Goal: Task Accomplishment & Management: Use online tool/utility

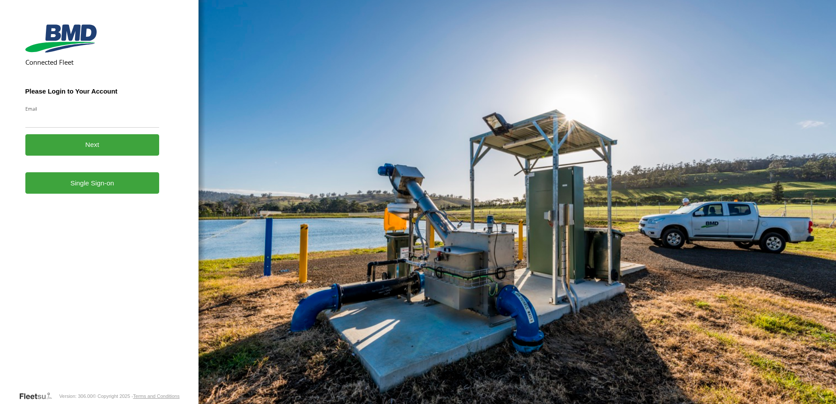
click at [77, 110] on label "Email" at bounding box center [92, 108] width 134 height 7
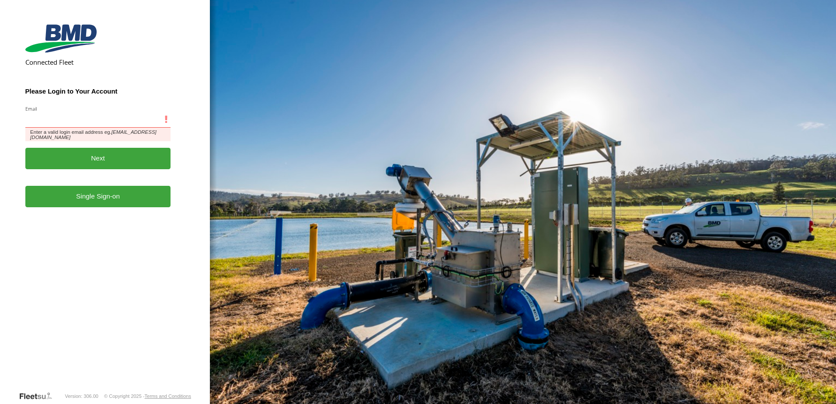
click at [77, 112] on input "Email" at bounding box center [98, 120] width 146 height 16
click at [70, 122] on input "Email" at bounding box center [98, 120] width 146 height 16
type input "**********"
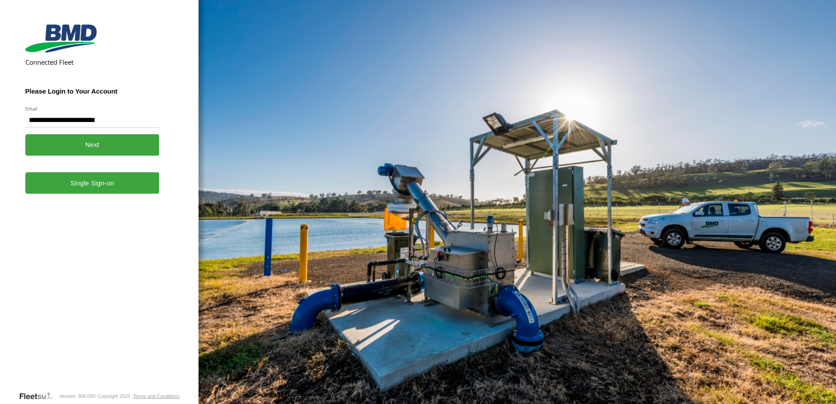
click at [91, 145] on button "Next" at bounding box center [92, 144] width 134 height 21
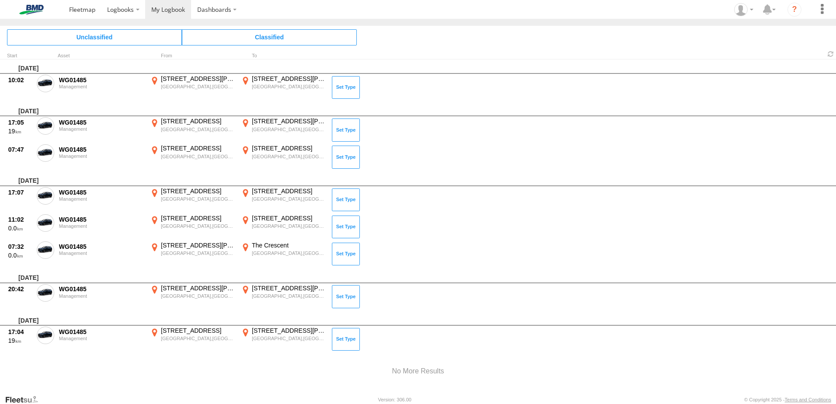
scroll to position [2724, 0]
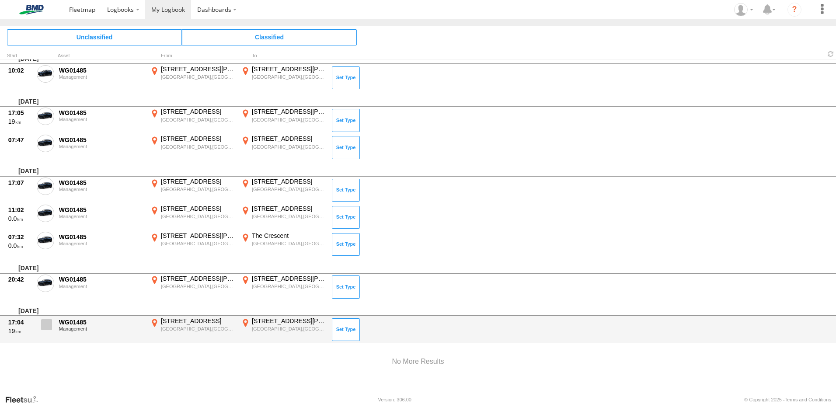
click at [47, 324] on span at bounding box center [46, 324] width 11 height 11
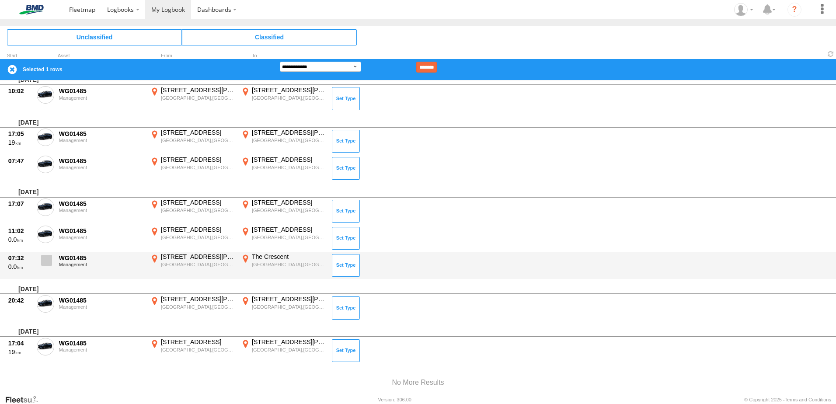
click at [44, 263] on span at bounding box center [46, 260] width 11 height 11
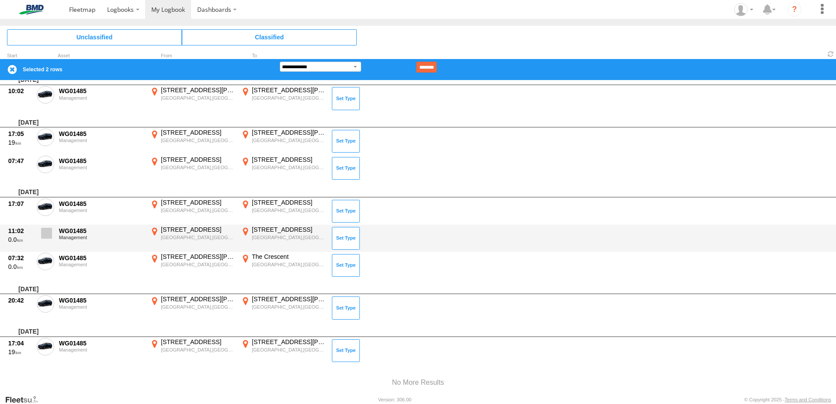
click at [44, 237] on span at bounding box center [46, 233] width 11 height 11
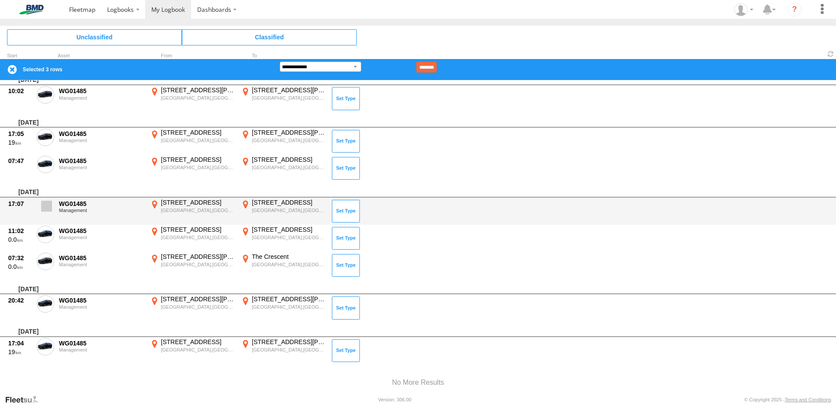
click at [45, 208] on span at bounding box center [46, 206] width 11 height 11
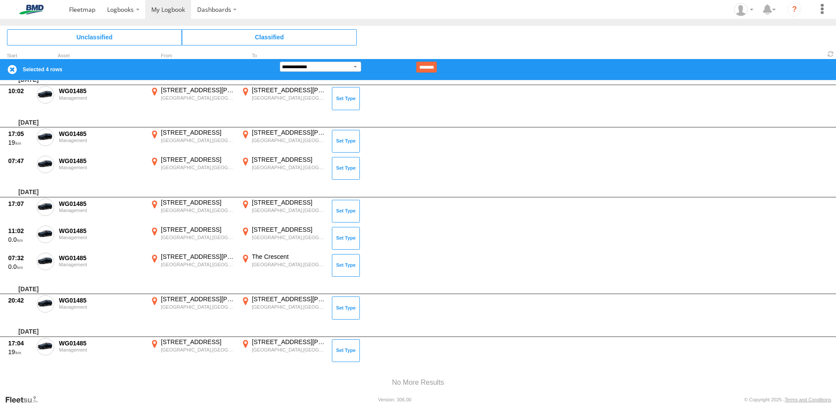
scroll to position [2680, 0]
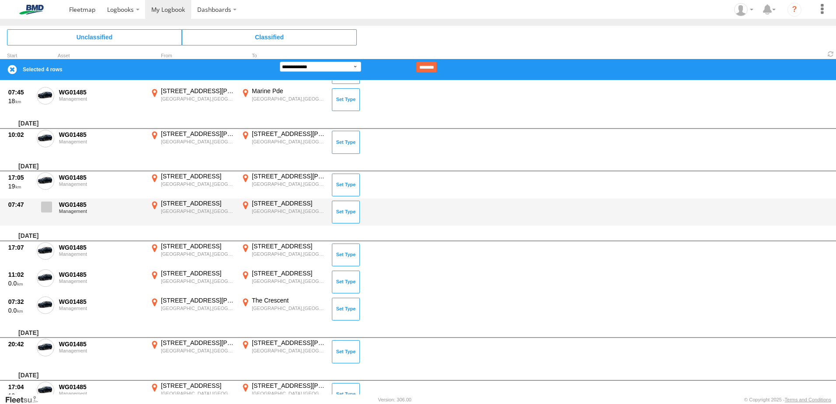
click at [50, 211] on span at bounding box center [46, 207] width 11 height 11
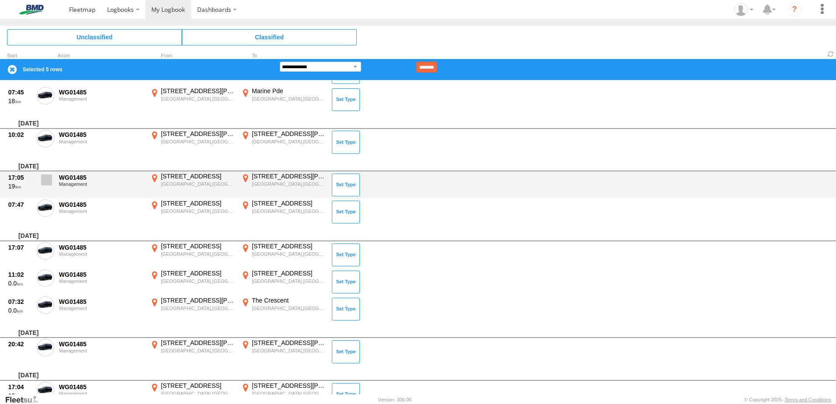
click at [45, 175] on span at bounding box center [46, 179] width 11 height 11
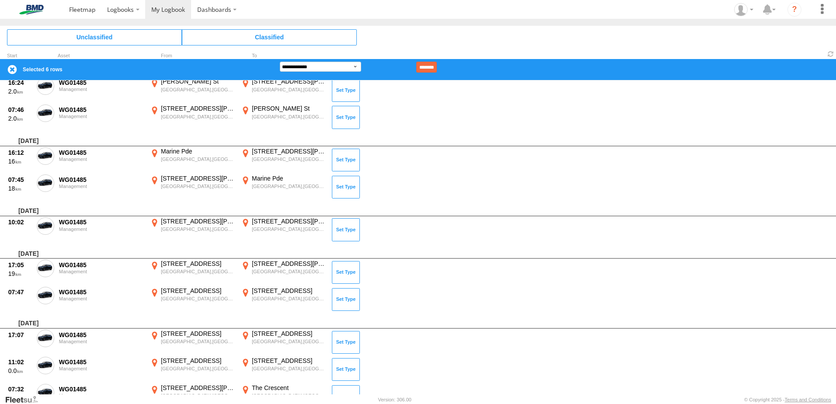
scroll to position [2549, 0]
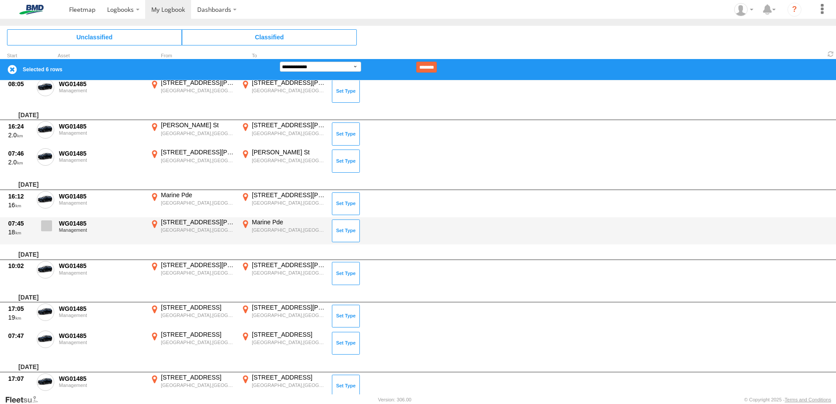
click at [49, 226] on span at bounding box center [46, 225] width 11 height 11
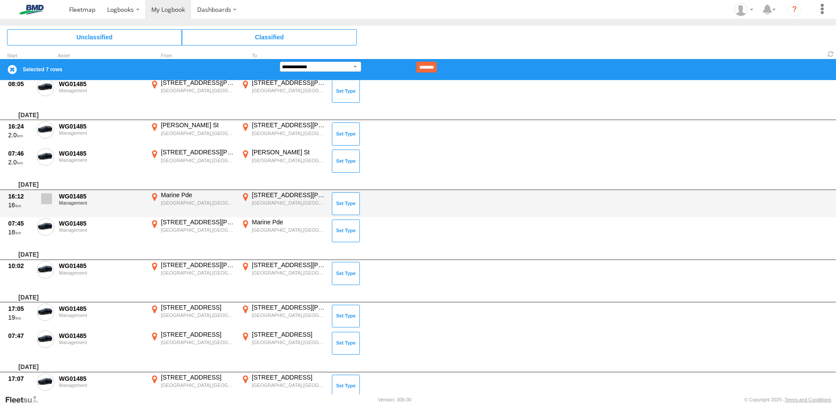
click at [47, 200] on span at bounding box center [46, 198] width 11 height 11
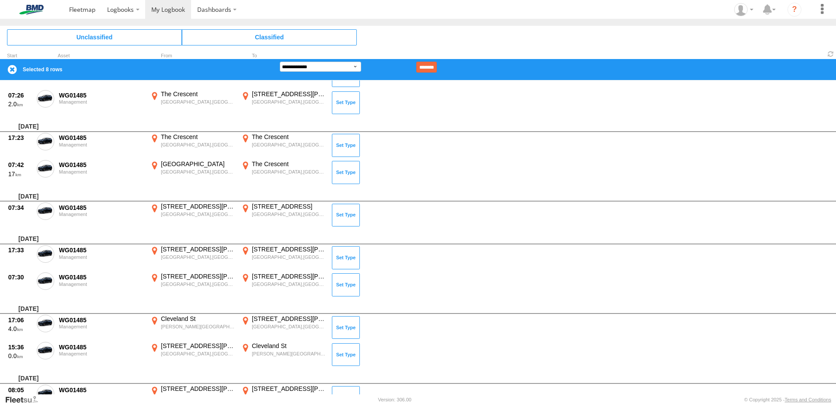
scroll to position [2199, 0]
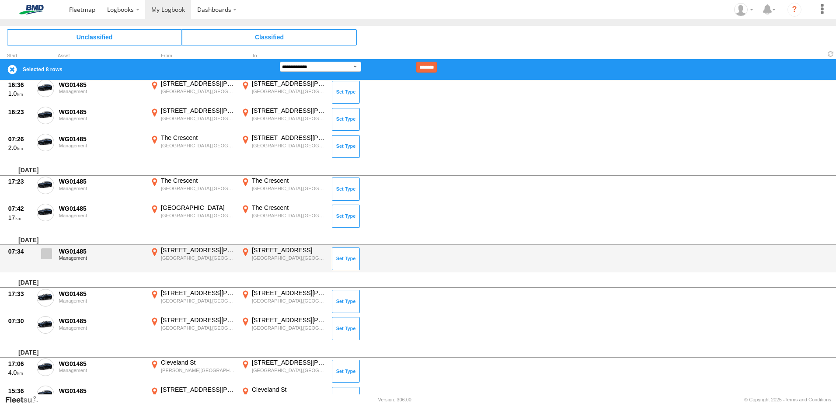
click at [46, 254] on span at bounding box center [46, 253] width 11 height 11
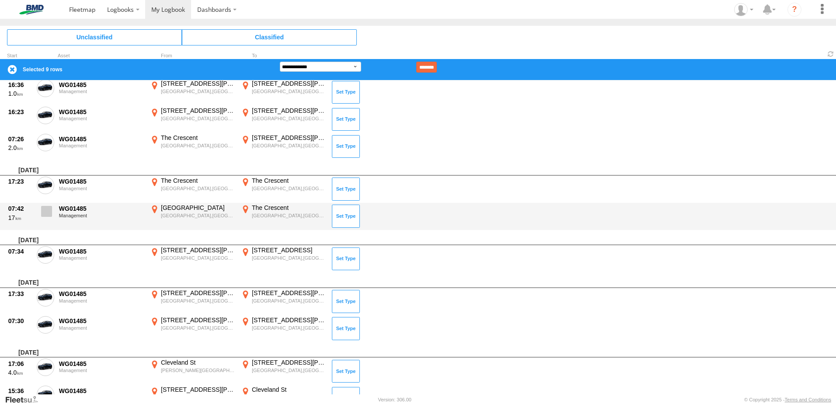
click at [47, 212] on span at bounding box center [46, 211] width 11 height 11
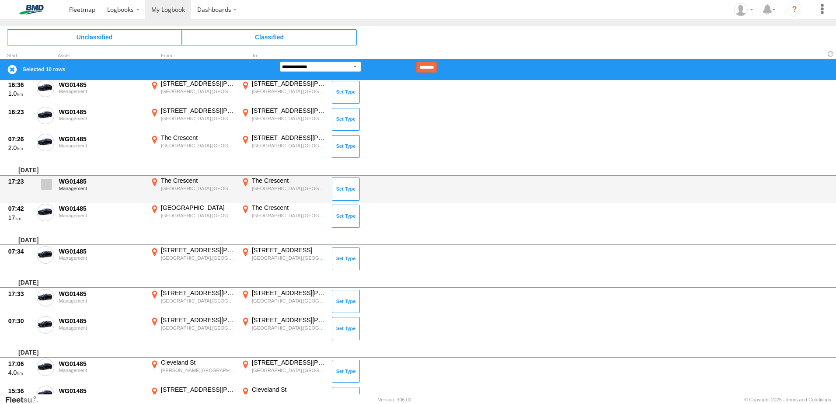
click at [48, 184] on span at bounding box center [46, 184] width 11 height 11
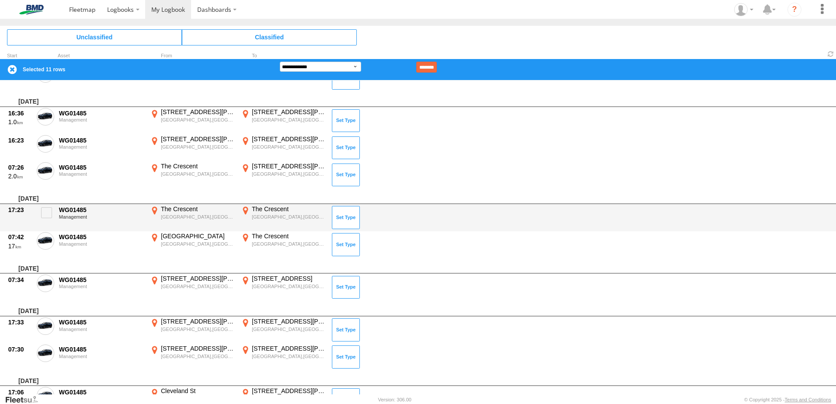
scroll to position [2155, 0]
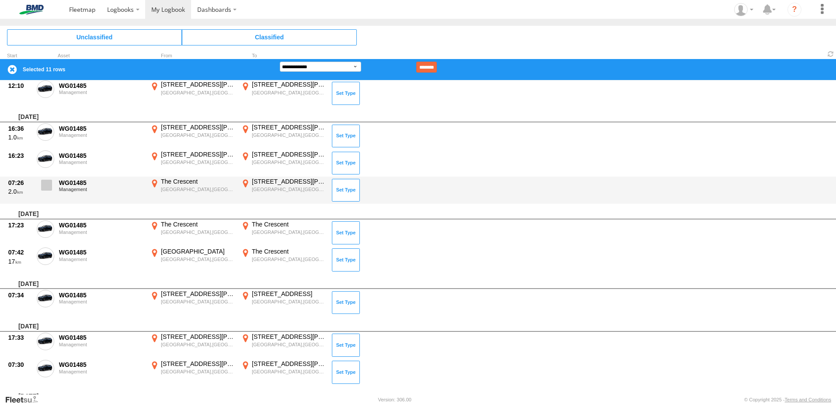
click at [50, 183] on span at bounding box center [46, 185] width 11 height 11
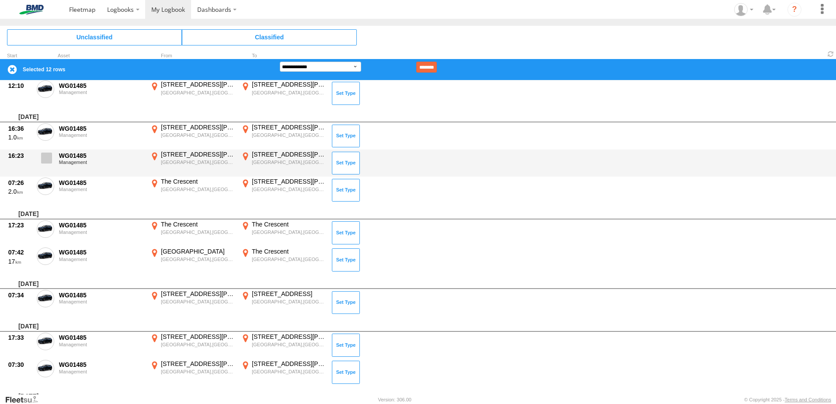
click at [45, 156] on span at bounding box center [46, 158] width 11 height 11
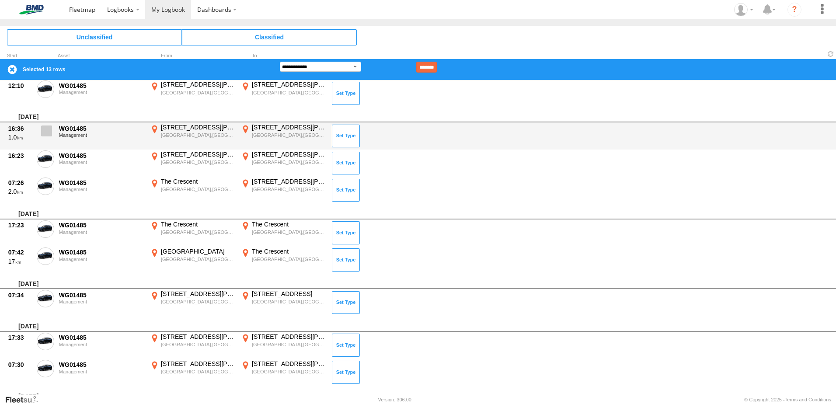
click at [45, 133] on span at bounding box center [46, 130] width 11 height 11
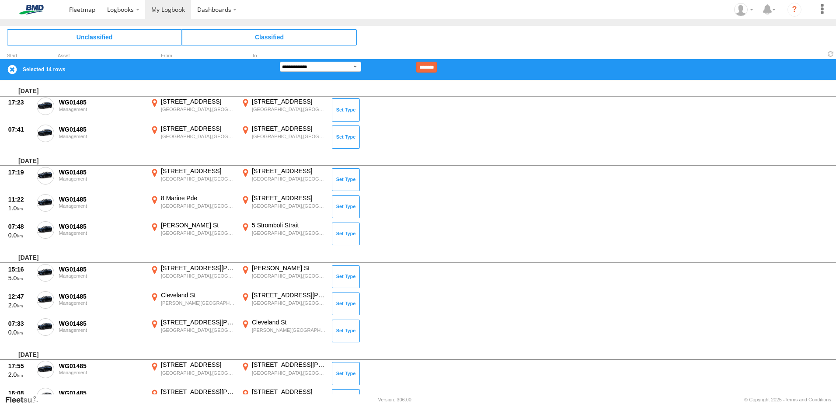
scroll to position [1806, 0]
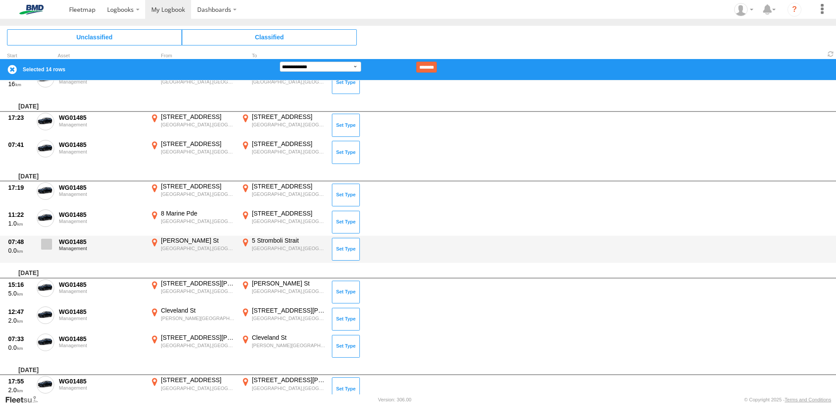
click at [48, 243] on span at bounding box center [46, 244] width 11 height 11
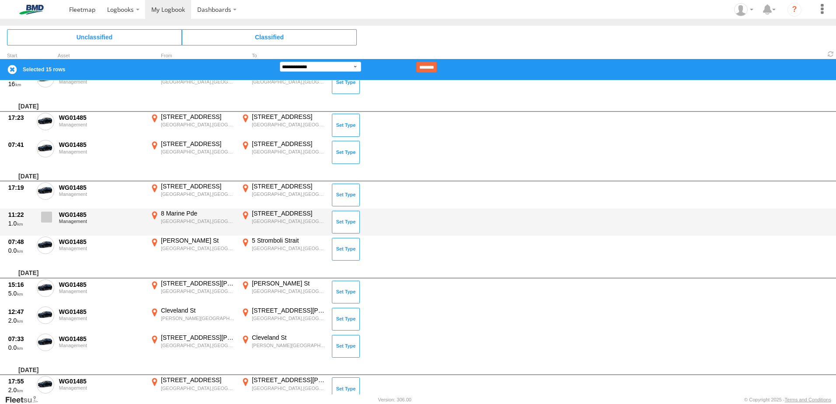
click at [49, 219] on span at bounding box center [46, 217] width 11 height 11
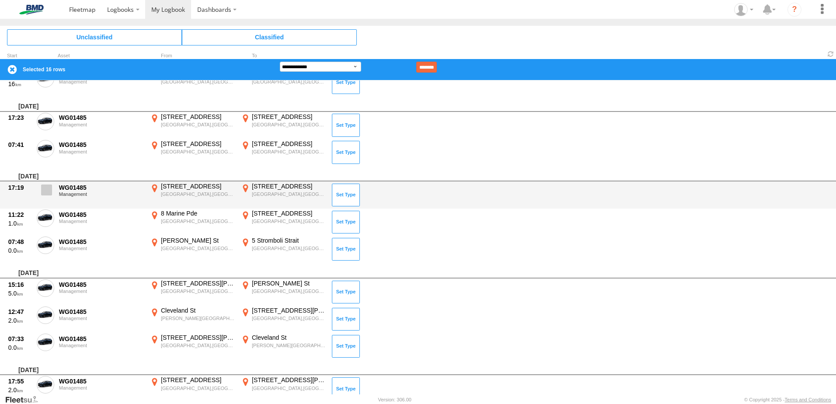
click at [49, 192] on span at bounding box center [46, 189] width 11 height 11
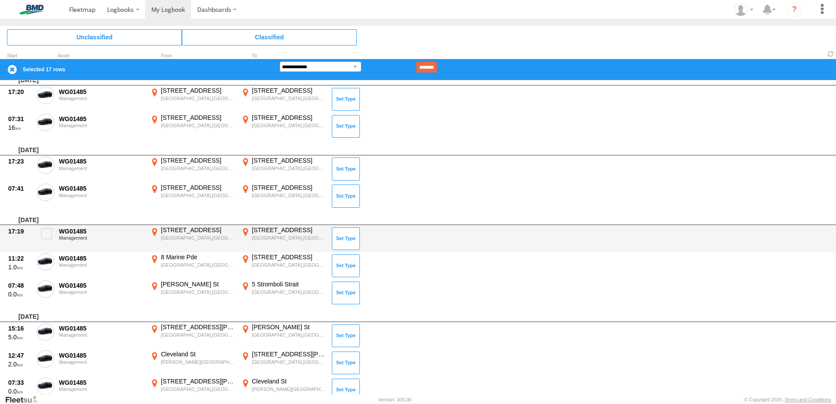
scroll to position [1718, 0]
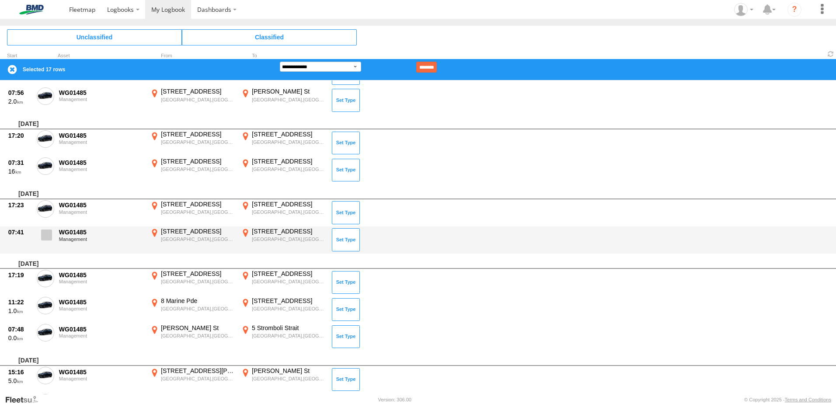
click at [47, 234] on span at bounding box center [46, 235] width 11 height 11
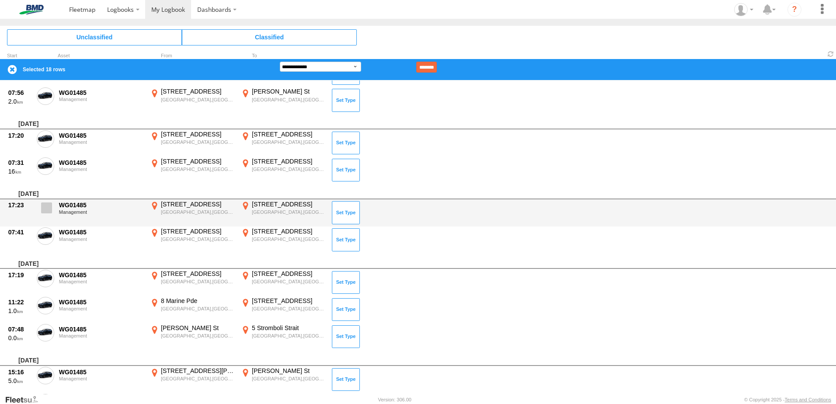
click at [46, 214] on label at bounding box center [45, 210] width 17 height 20
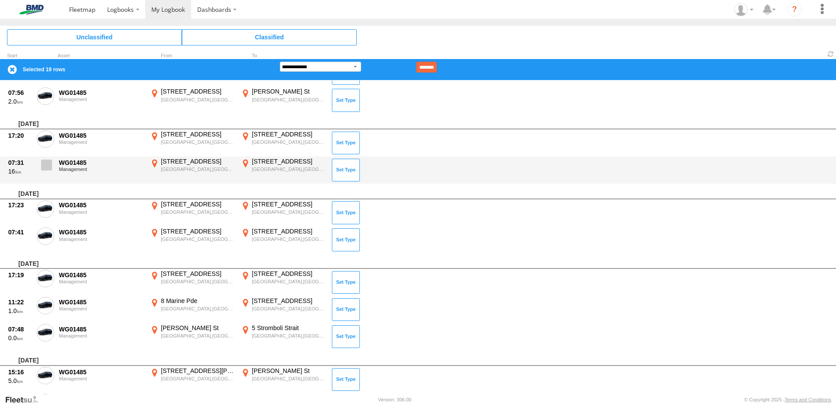
click at [44, 162] on span at bounding box center [46, 165] width 11 height 11
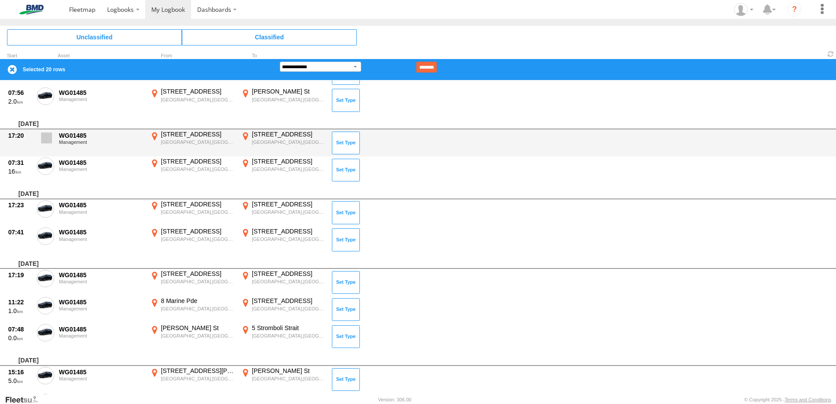
click at [47, 136] on span at bounding box center [46, 137] width 11 height 11
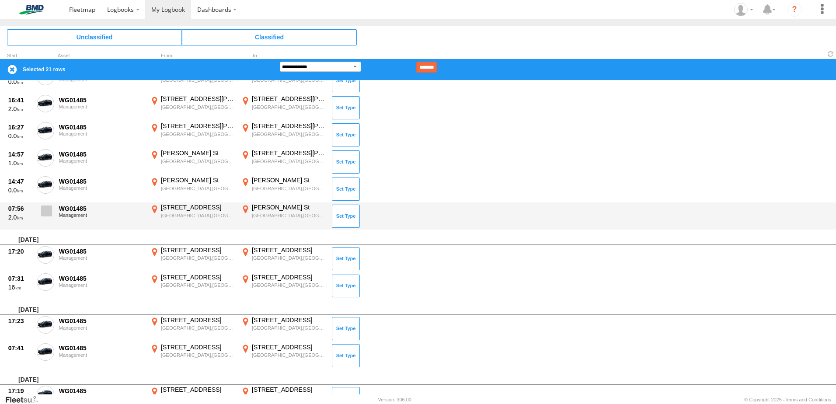
scroll to position [1587, 0]
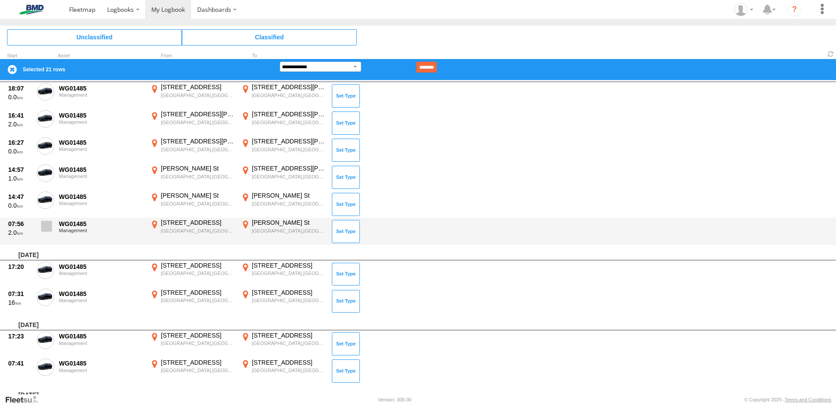
click at [47, 226] on span at bounding box center [46, 226] width 11 height 11
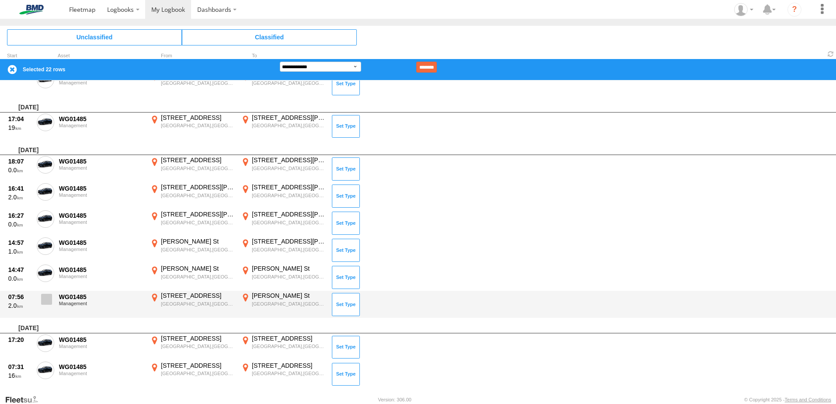
scroll to position [1500, 0]
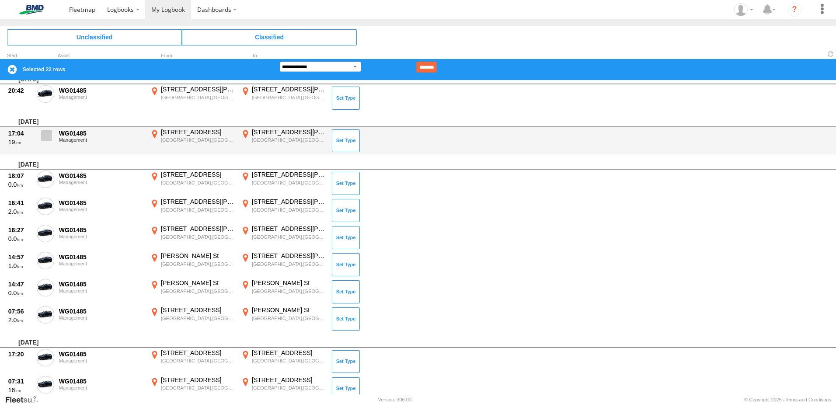
click at [46, 135] on span at bounding box center [46, 135] width 11 height 11
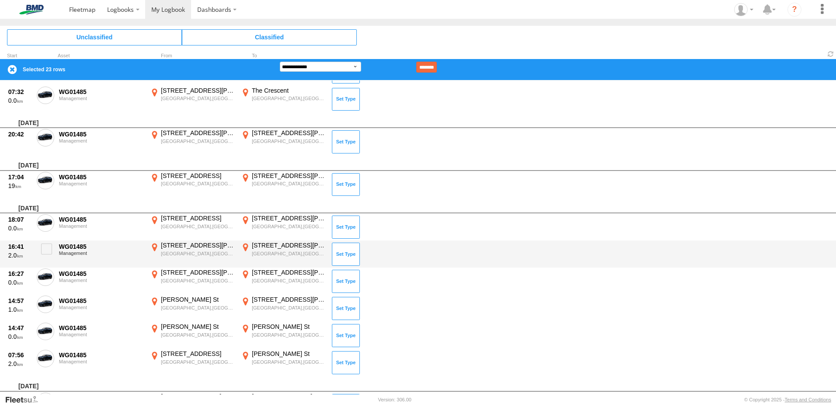
scroll to position [1412, 0]
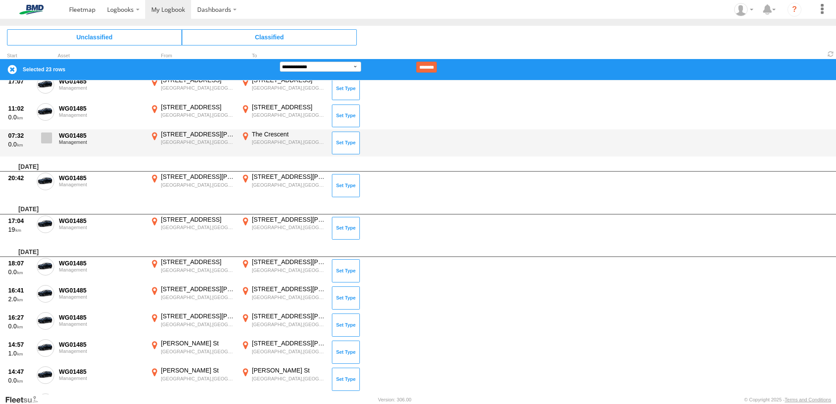
click at [48, 135] on span at bounding box center [46, 137] width 11 height 11
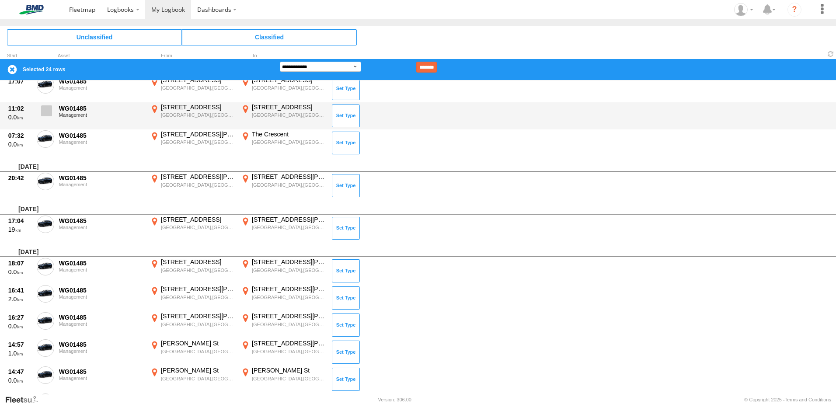
click at [44, 110] on span at bounding box center [46, 110] width 11 height 11
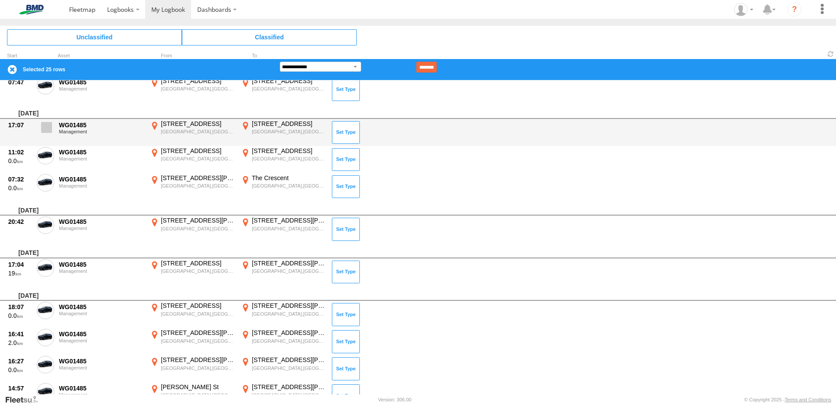
click at [50, 126] on span at bounding box center [46, 127] width 11 height 11
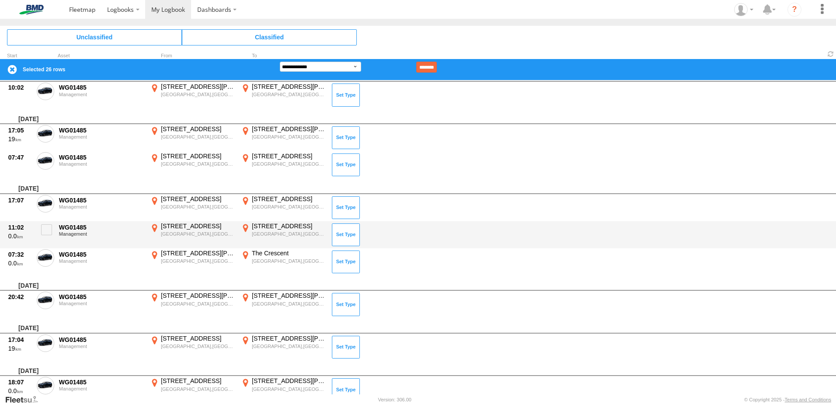
scroll to position [1281, 0]
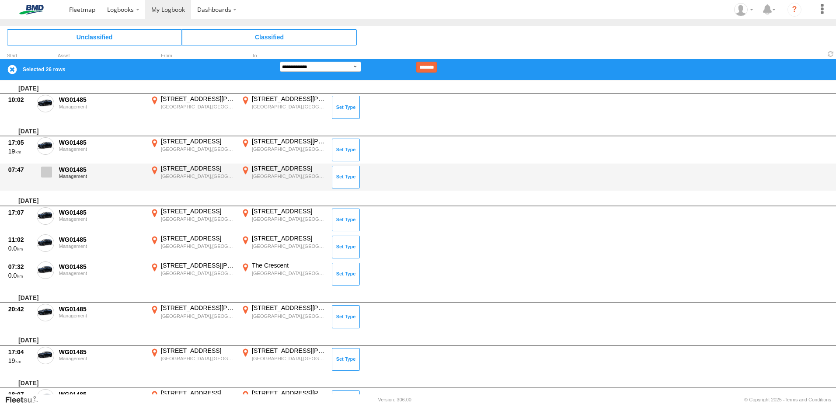
click at [52, 177] on span at bounding box center [46, 172] width 11 height 11
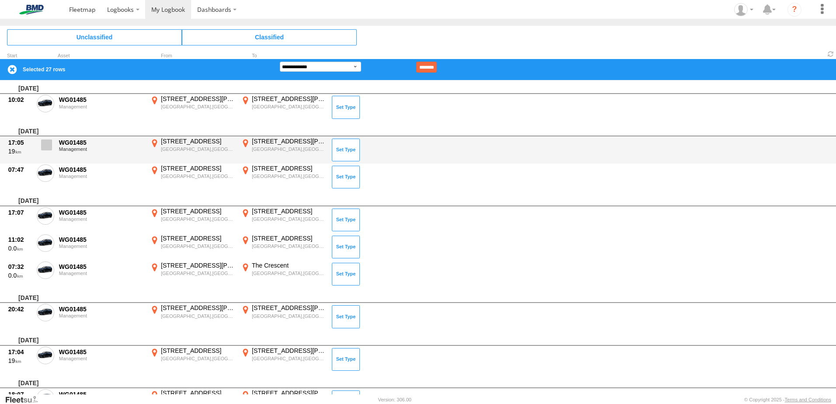
click at [49, 147] on span at bounding box center [46, 144] width 11 height 11
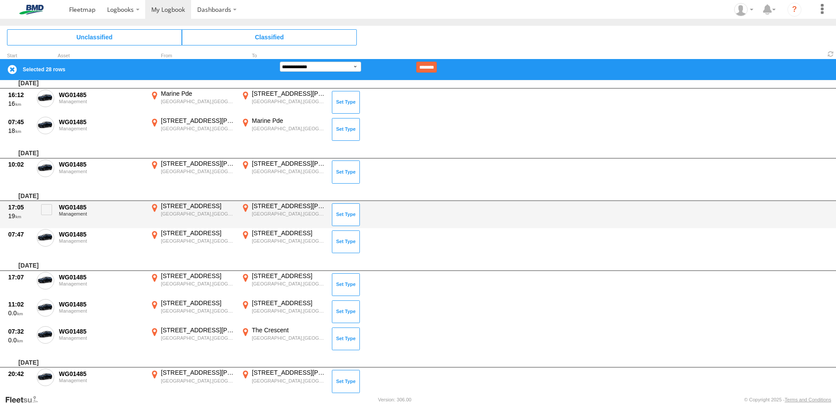
scroll to position [1194, 0]
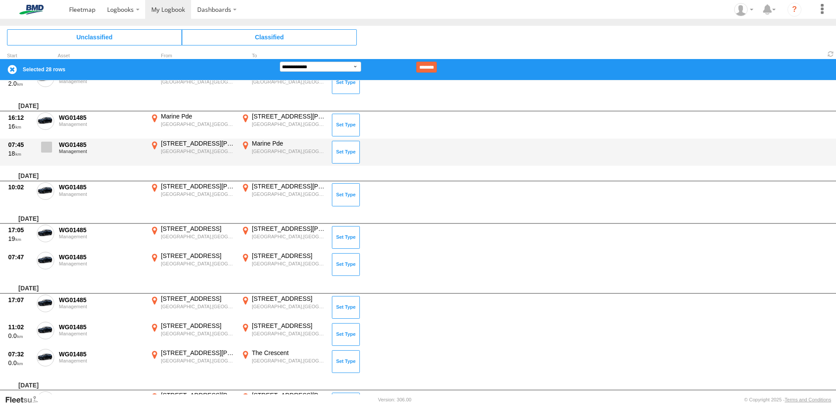
click at [45, 148] on span at bounding box center [46, 147] width 11 height 11
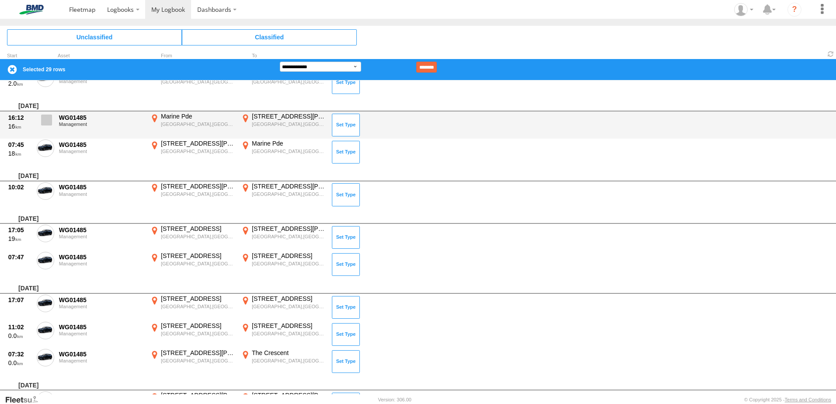
click at [46, 122] on span at bounding box center [46, 120] width 11 height 11
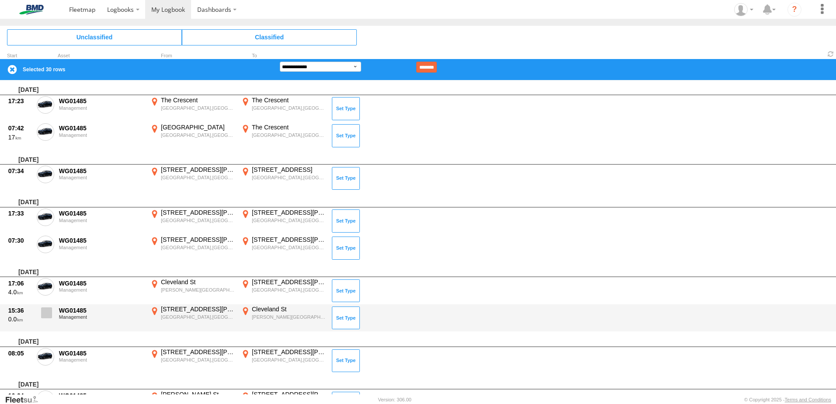
scroll to position [844, 0]
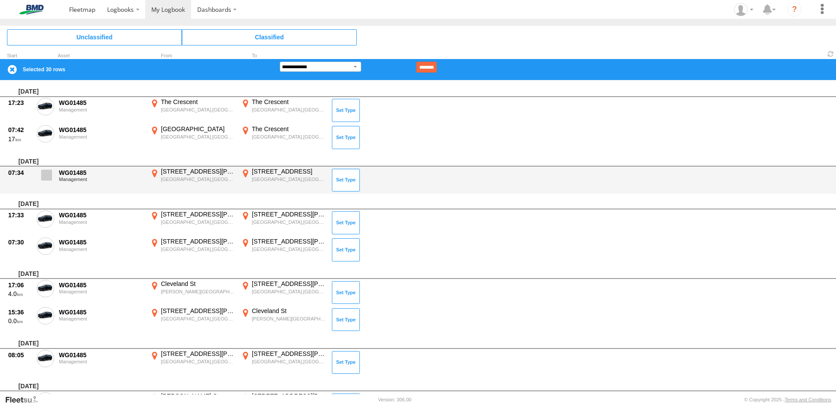
click at [46, 178] on span at bounding box center [46, 175] width 11 height 11
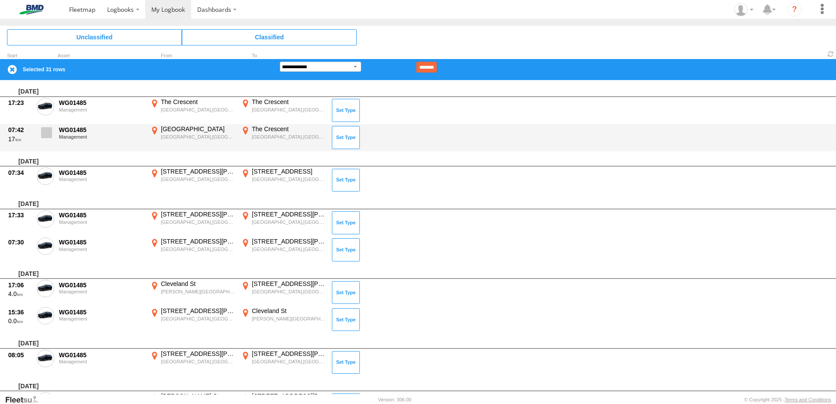
click at [52, 131] on span at bounding box center [46, 132] width 11 height 11
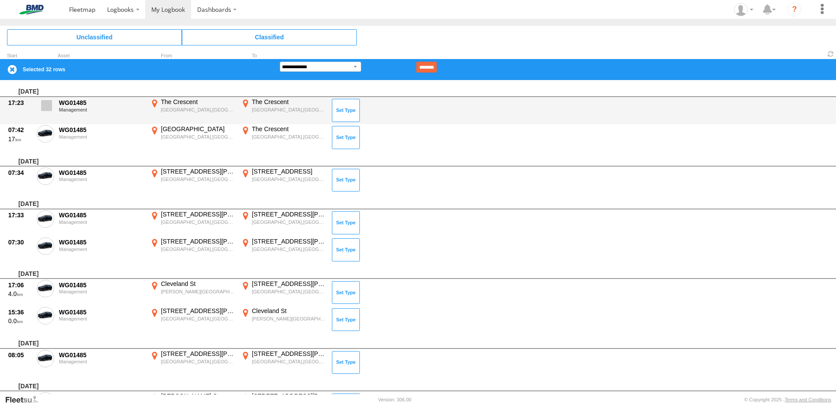
click at [50, 104] on span at bounding box center [46, 105] width 11 height 11
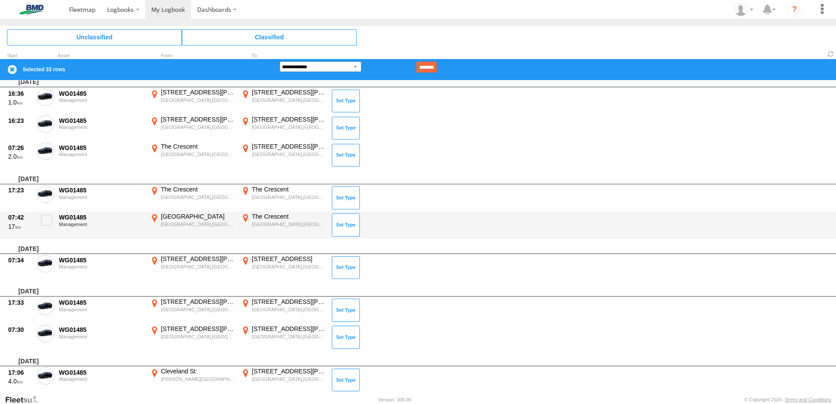
scroll to position [713, 0]
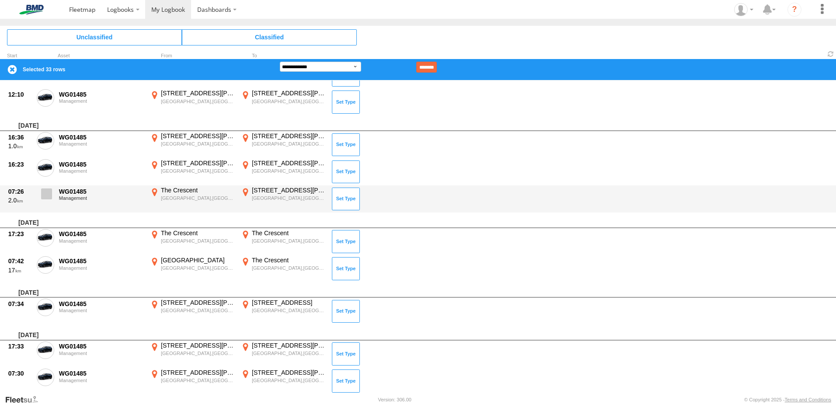
click at [44, 194] on span at bounding box center [46, 193] width 11 height 11
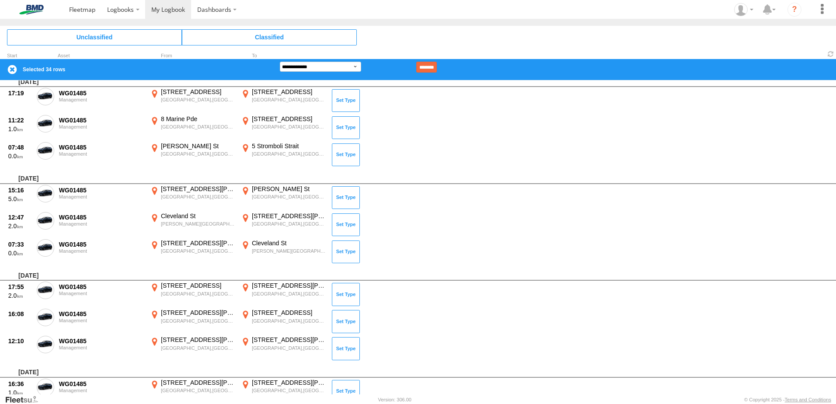
scroll to position [450, 0]
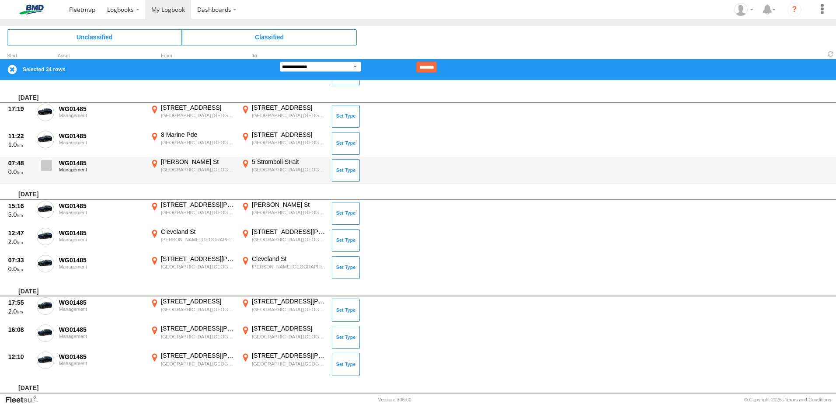
click at [43, 167] on span at bounding box center [46, 165] width 11 height 11
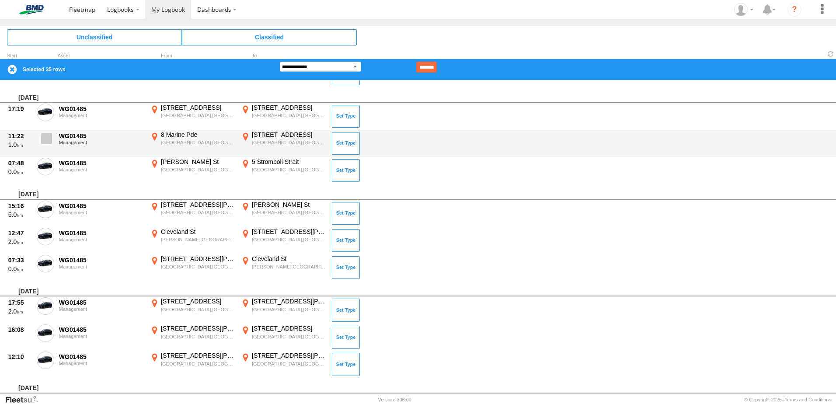
click at [45, 137] on span at bounding box center [46, 138] width 11 height 11
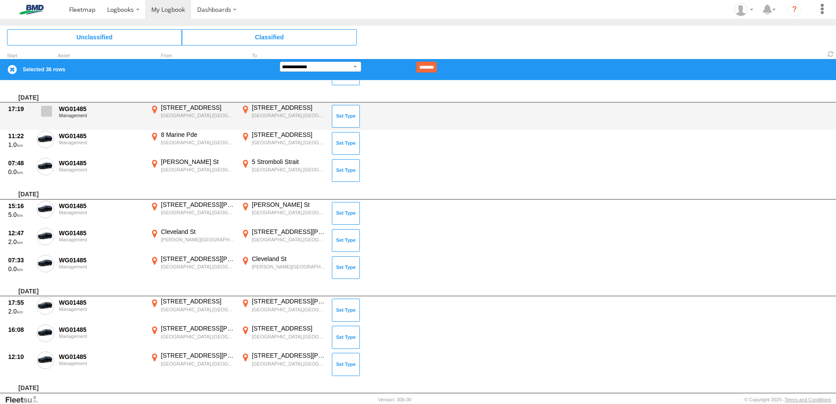
click at [48, 109] on span at bounding box center [46, 111] width 11 height 11
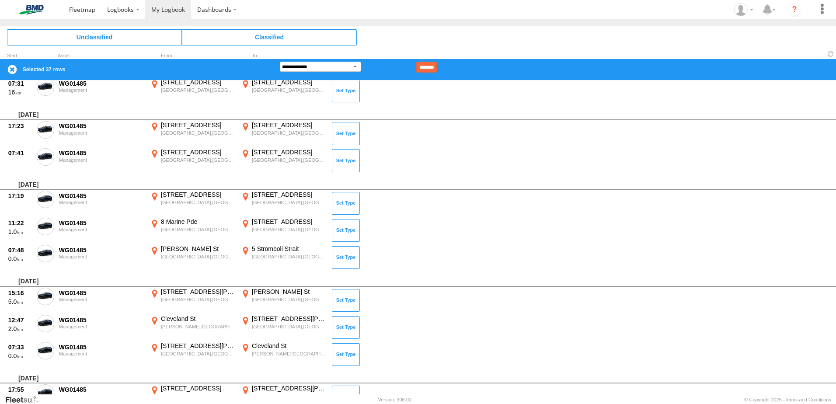
scroll to position [363, 0]
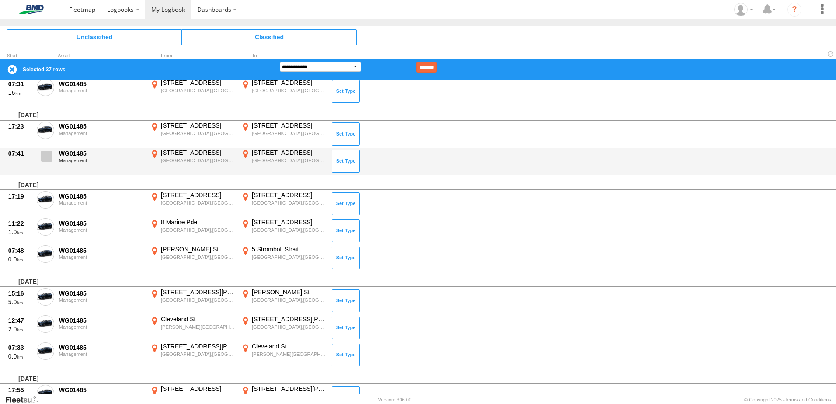
click at [49, 156] on span at bounding box center [46, 156] width 11 height 11
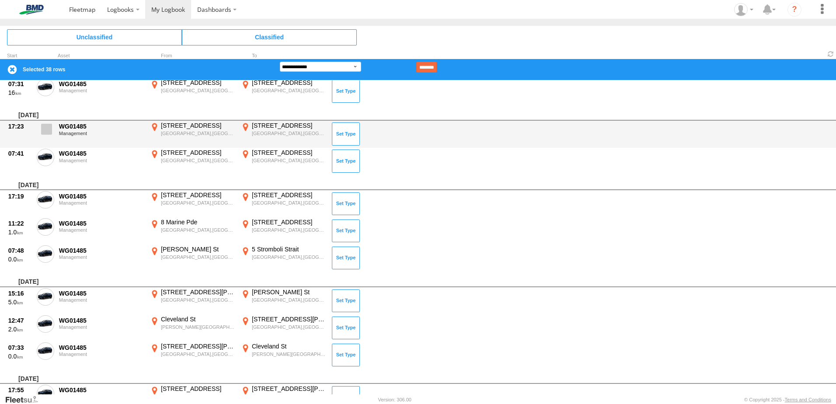
click at [46, 132] on span at bounding box center [46, 129] width 11 height 11
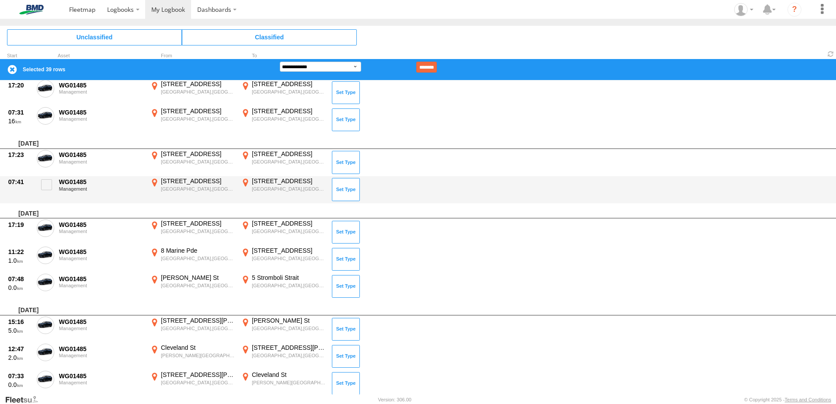
scroll to position [319, 0]
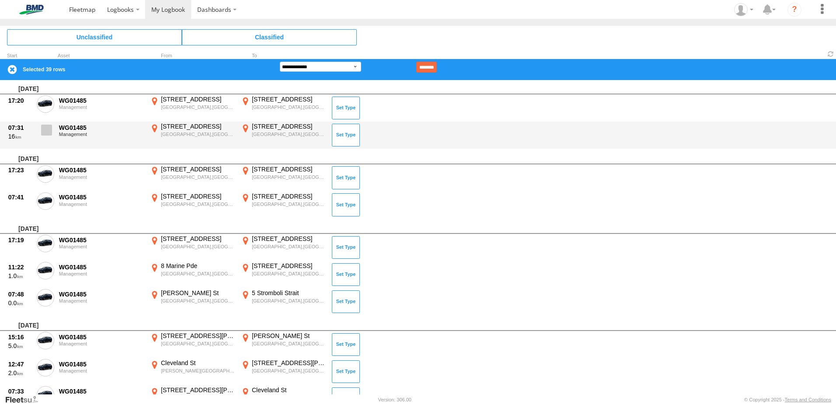
click at [52, 129] on label at bounding box center [45, 132] width 17 height 20
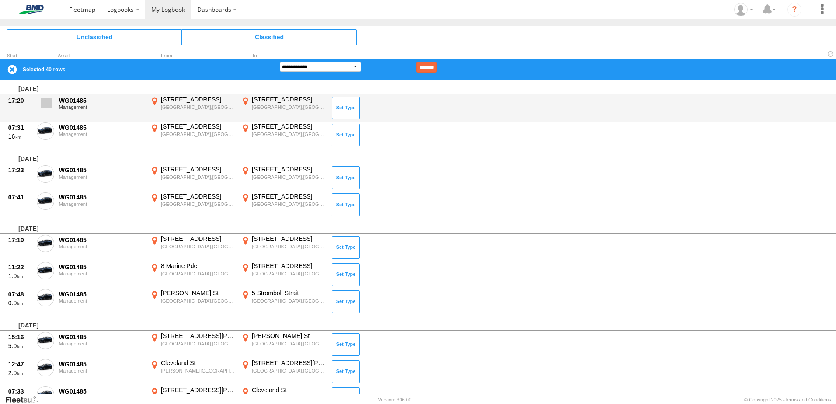
click at [48, 103] on span at bounding box center [46, 102] width 11 height 11
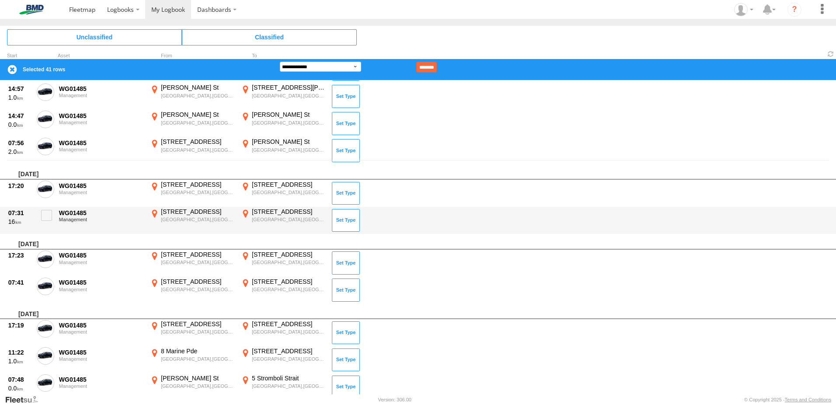
scroll to position [232, 0]
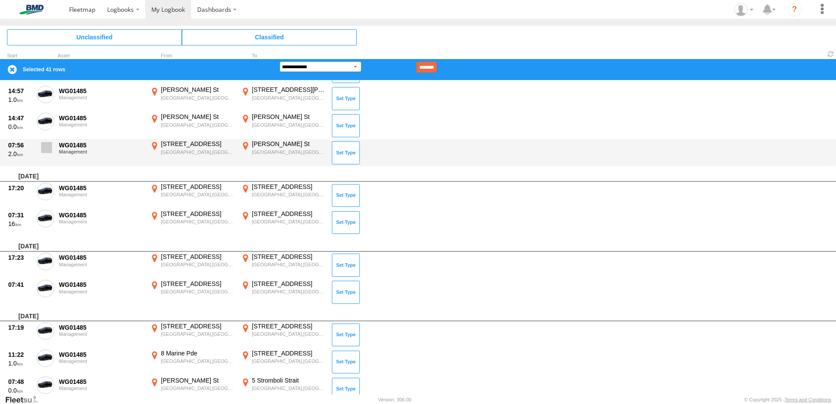
click at [48, 147] on span at bounding box center [46, 147] width 11 height 11
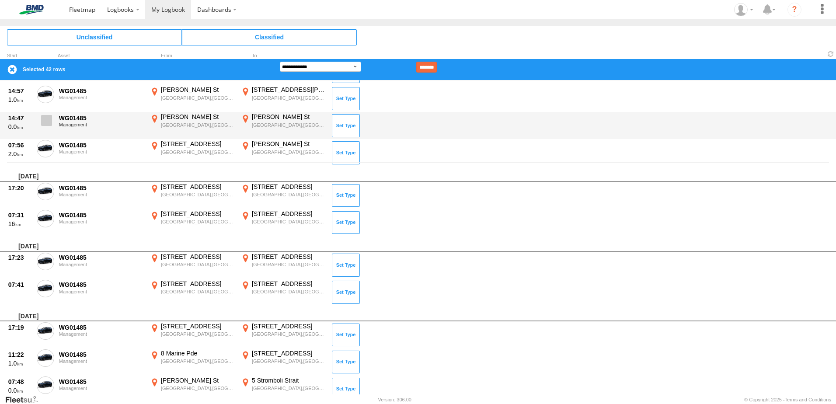
click at [42, 122] on span at bounding box center [46, 120] width 11 height 11
click at [44, 120] on span at bounding box center [46, 120] width 11 height 11
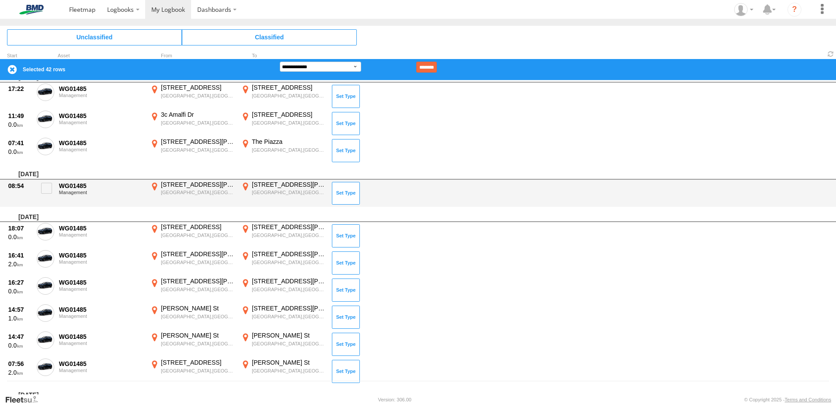
scroll to position [0, 0]
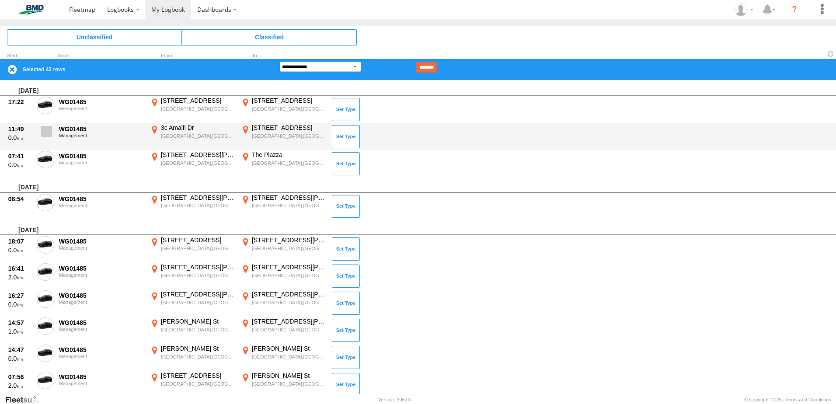
click at [49, 132] on span at bounding box center [46, 131] width 11 height 11
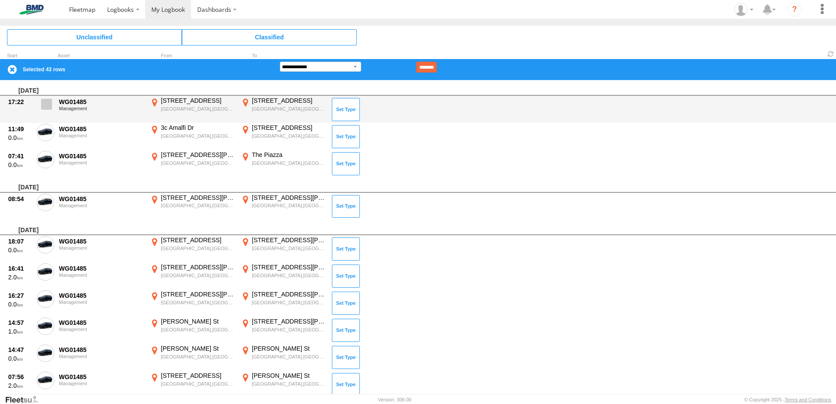
click at [47, 107] on span at bounding box center [46, 104] width 11 height 11
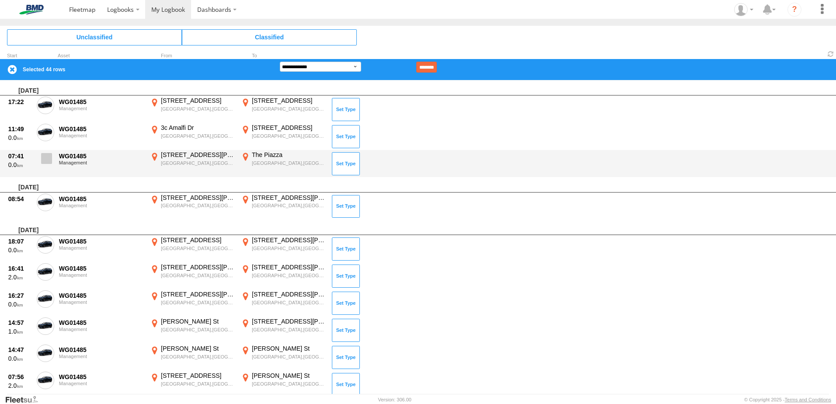
click at [47, 157] on span at bounding box center [46, 158] width 11 height 11
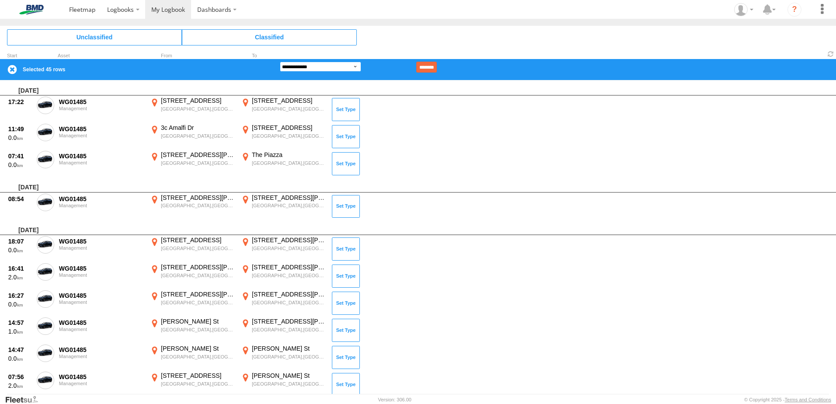
drag, startPoint x: 333, startPoint y: 68, endPoint x: 333, endPoint y: 73, distance: 5.3
click at [333, 68] on select "**********" at bounding box center [320, 67] width 81 height 10
click at [280, 62] on select "**********" at bounding box center [320, 67] width 81 height 10
click at [437, 65] on input "********" at bounding box center [426, 67] width 21 height 11
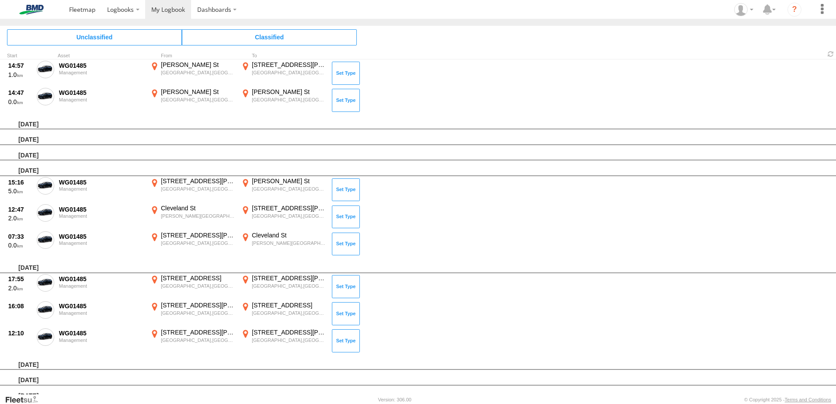
scroll to position [1504, 0]
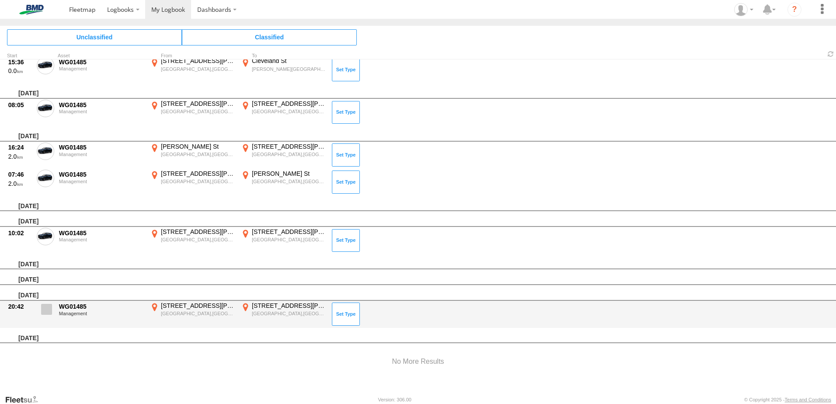
click at [43, 312] on span at bounding box center [46, 309] width 11 height 11
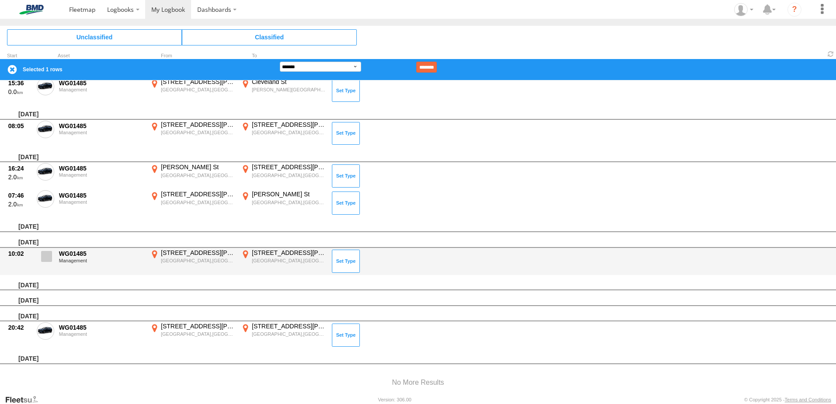
click at [51, 257] on span at bounding box center [46, 256] width 11 height 11
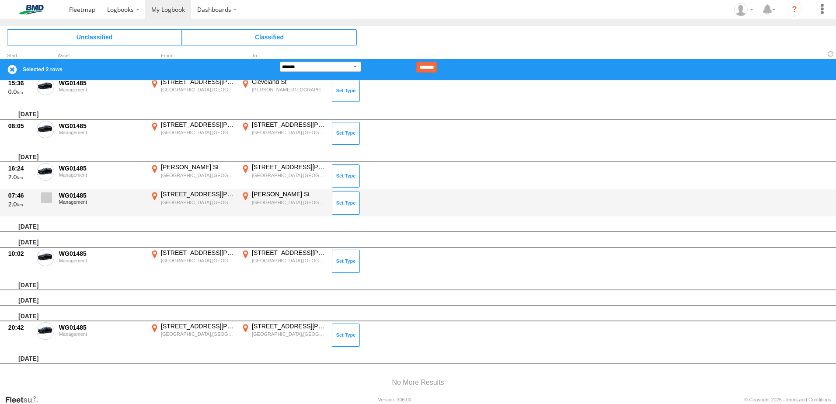
click at [44, 198] on span at bounding box center [46, 197] width 11 height 11
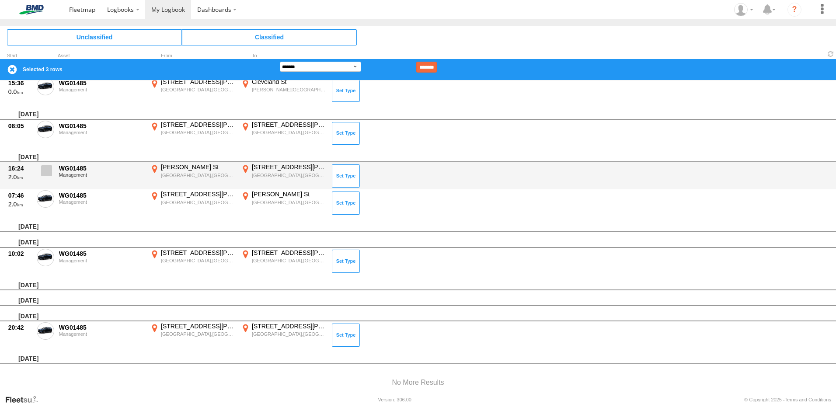
click at [48, 169] on span at bounding box center [46, 170] width 11 height 11
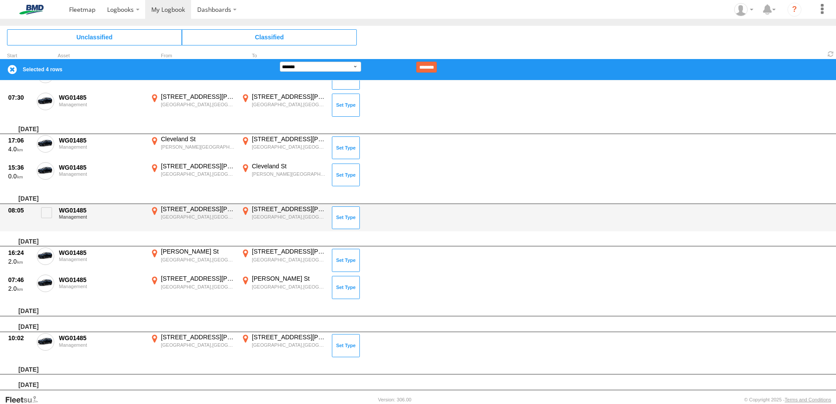
scroll to position [1416, 0]
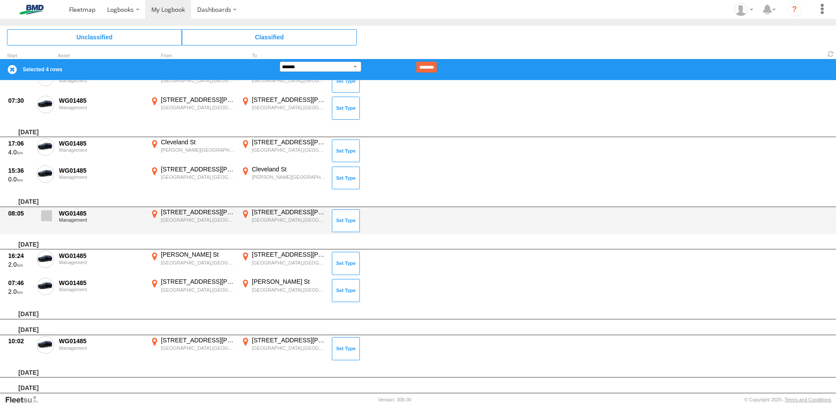
click at [38, 214] on label at bounding box center [45, 218] width 17 height 20
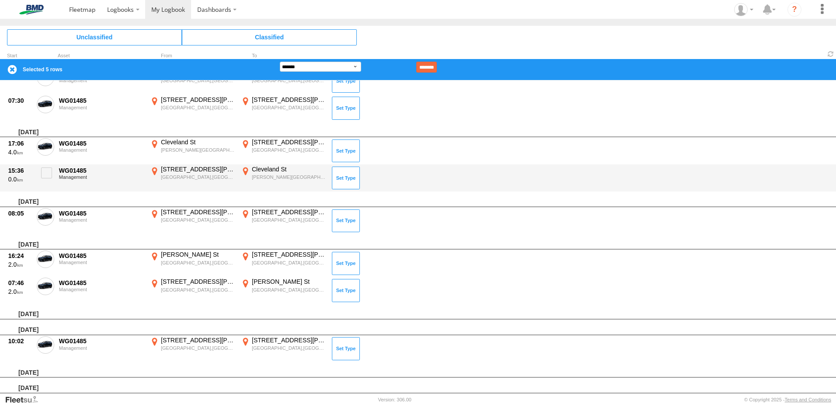
click at [56, 171] on div "15:36 0.0 WG01485 Management [STREET_ADDRESS][PERSON_NAME] 151.19469 [GEOGRAPHI…" at bounding box center [418, 177] width 836 height 27
click at [49, 172] on span at bounding box center [46, 172] width 11 height 11
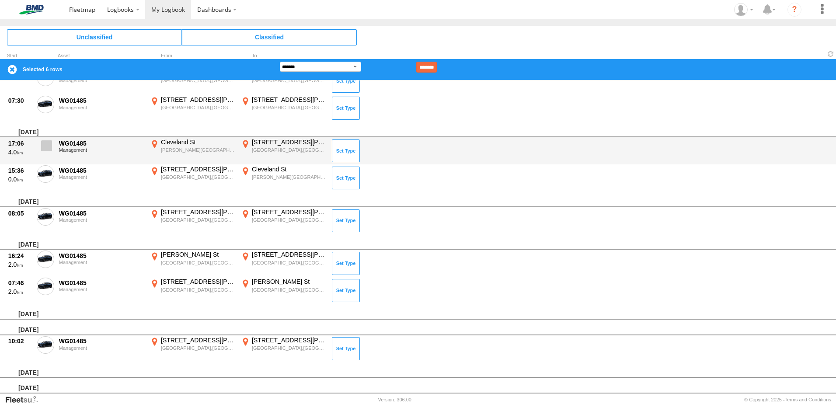
click at [43, 146] on span at bounding box center [46, 145] width 11 height 11
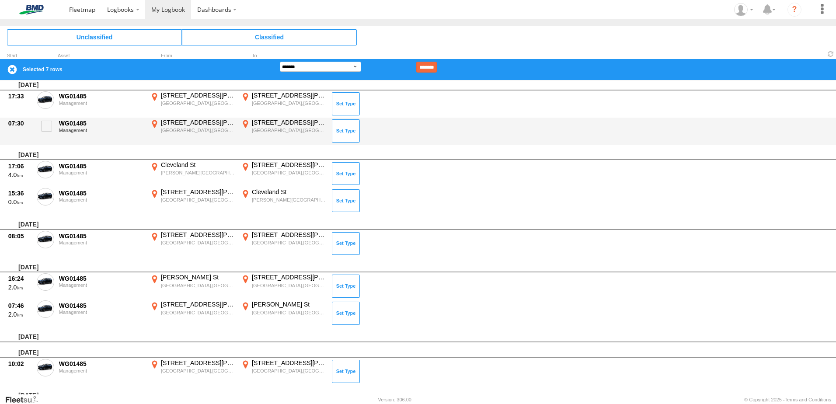
scroll to position [1329, 0]
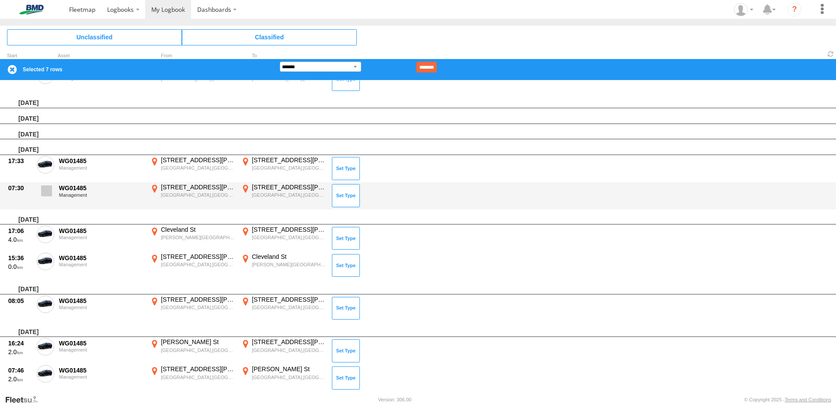
click at [50, 192] on span at bounding box center [46, 190] width 11 height 11
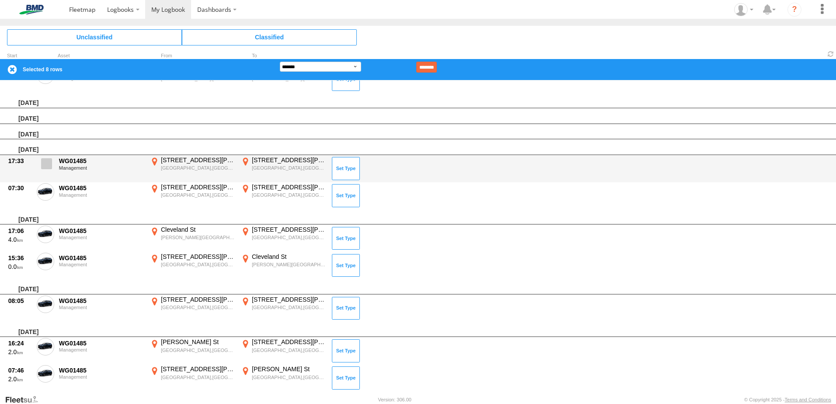
click at [41, 160] on span at bounding box center [46, 163] width 11 height 11
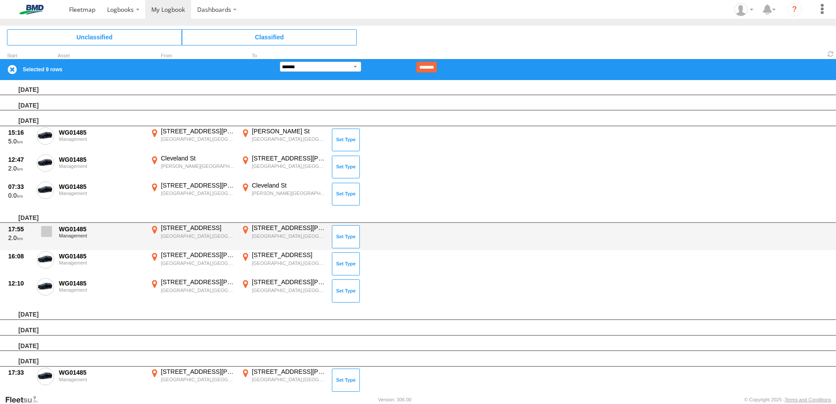
scroll to position [1110, 0]
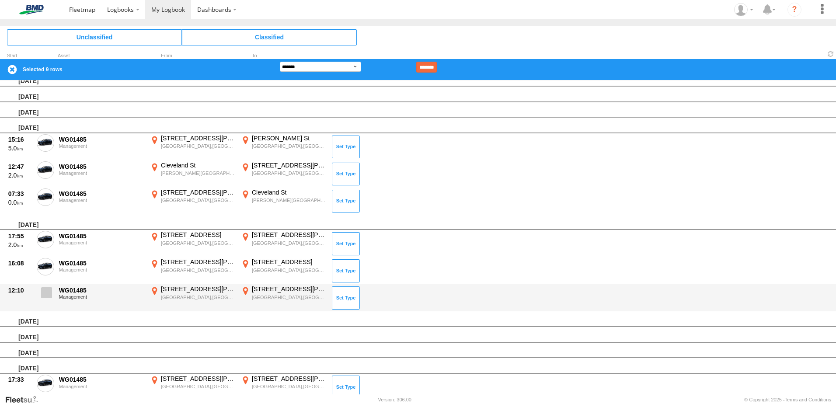
click at [49, 293] on span at bounding box center [46, 292] width 11 height 11
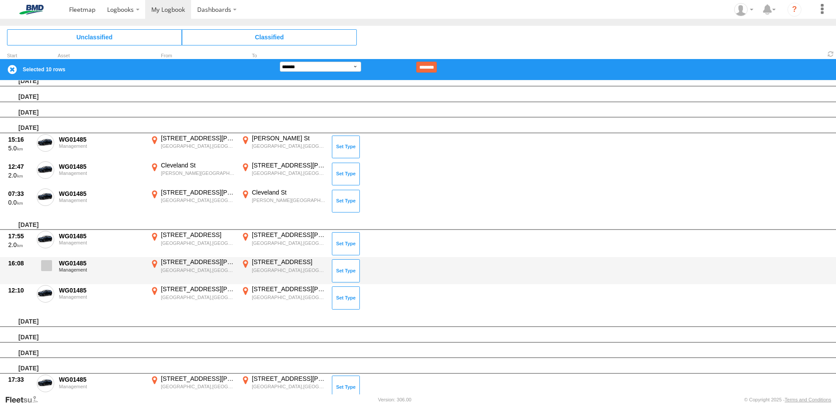
drag, startPoint x: 48, startPoint y: 273, endPoint x: 47, endPoint y: 252, distance: 20.6
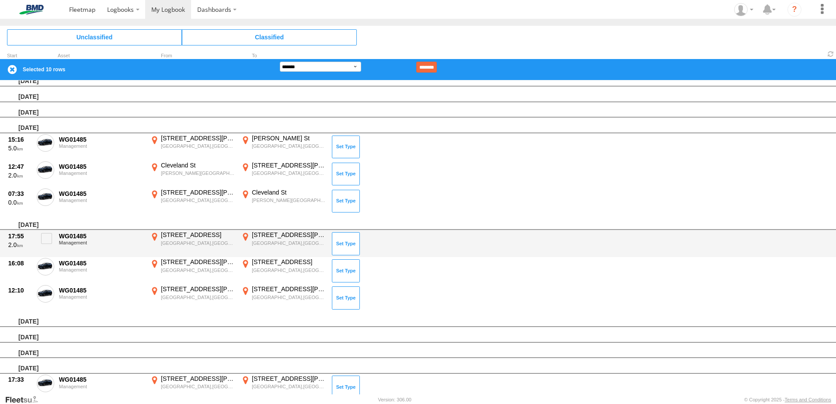
click at [48, 272] on label at bounding box center [45, 268] width 17 height 20
click at [47, 238] on span at bounding box center [46, 238] width 11 height 11
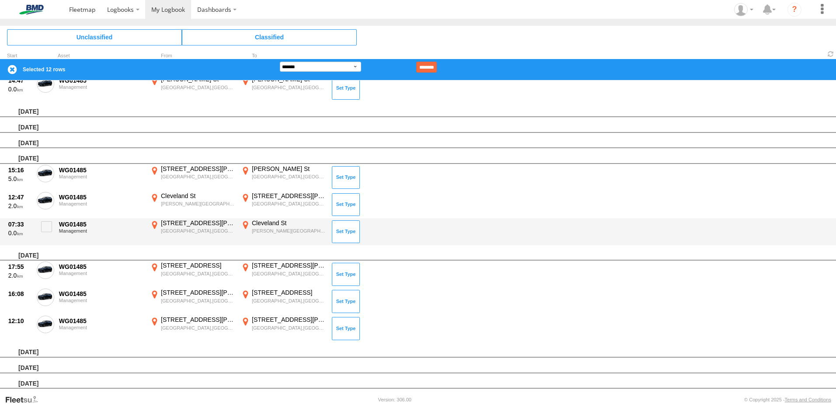
scroll to position [1067, 0]
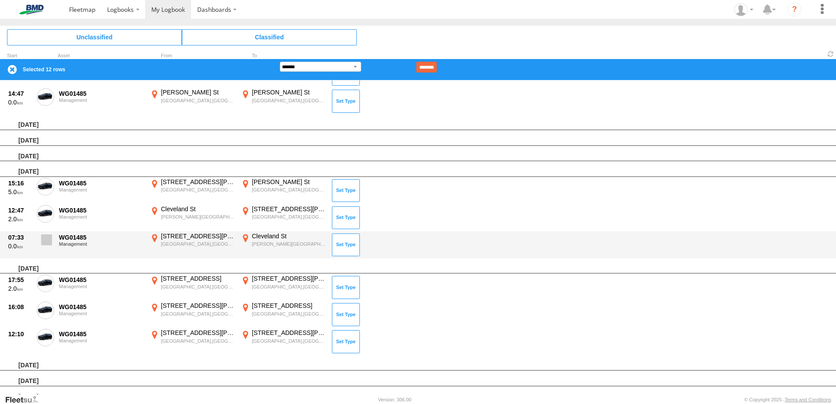
click at [49, 241] on span at bounding box center [46, 239] width 11 height 11
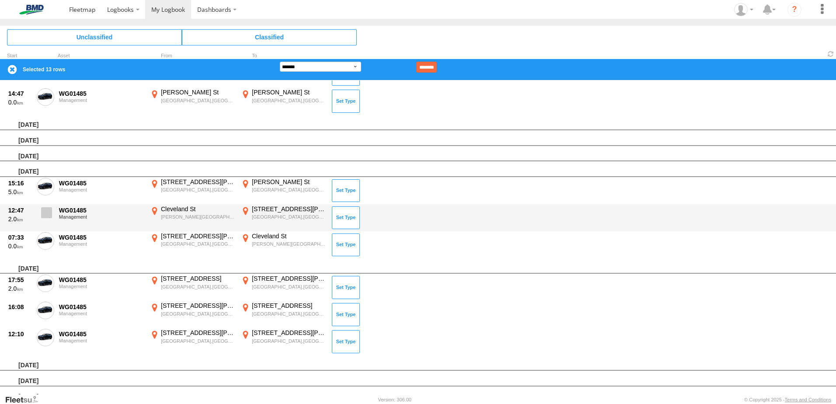
click at [45, 214] on span at bounding box center [46, 212] width 11 height 11
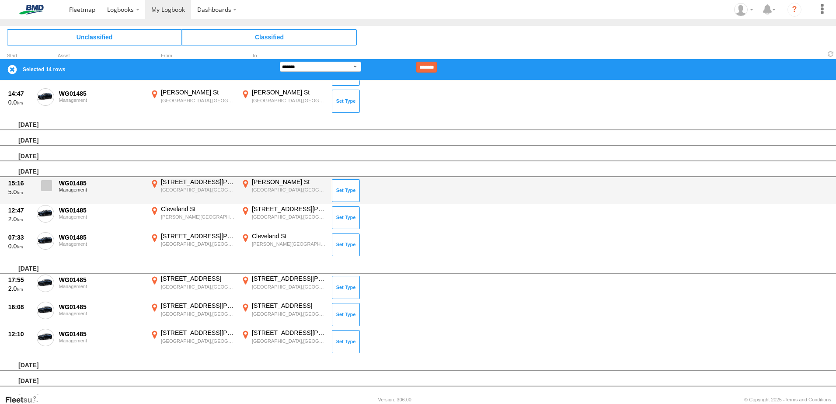
click at [45, 188] on span at bounding box center [46, 185] width 11 height 11
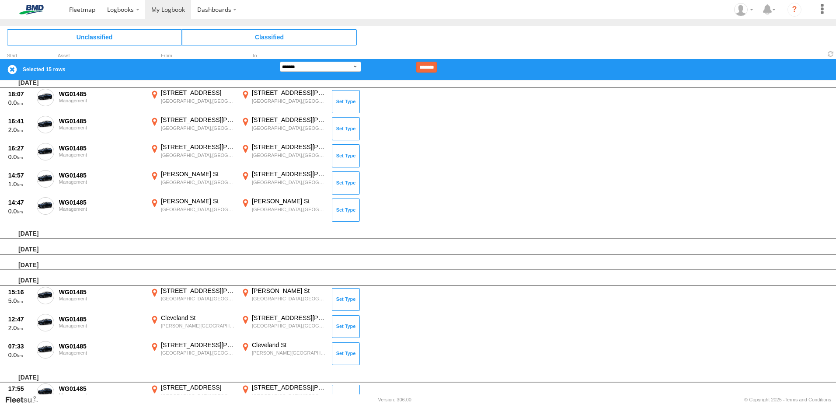
scroll to position [936, 0]
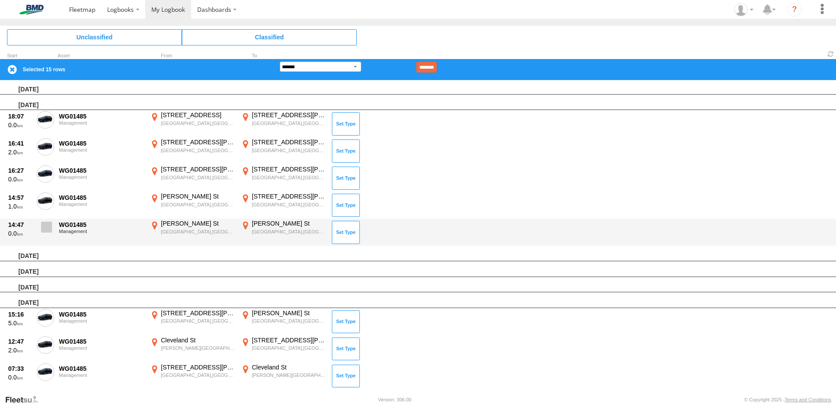
click at [51, 226] on span at bounding box center [46, 227] width 11 height 11
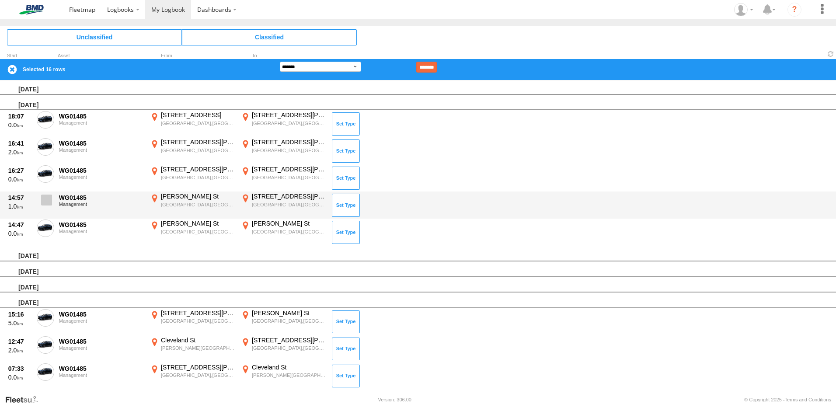
click at [45, 205] on span at bounding box center [46, 200] width 11 height 11
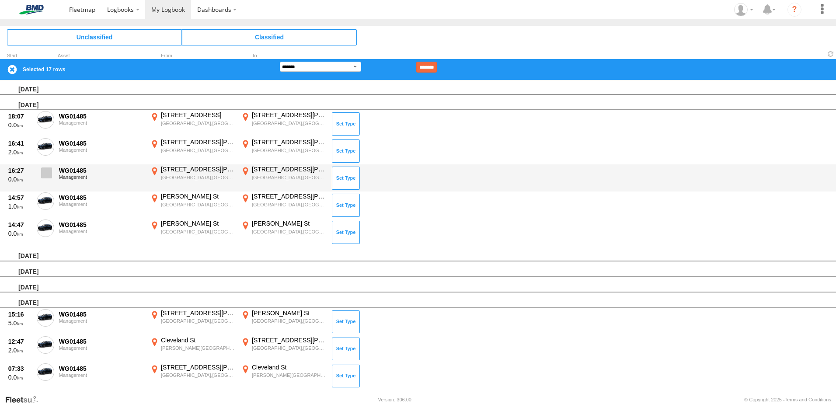
click at [47, 173] on span at bounding box center [46, 172] width 11 height 11
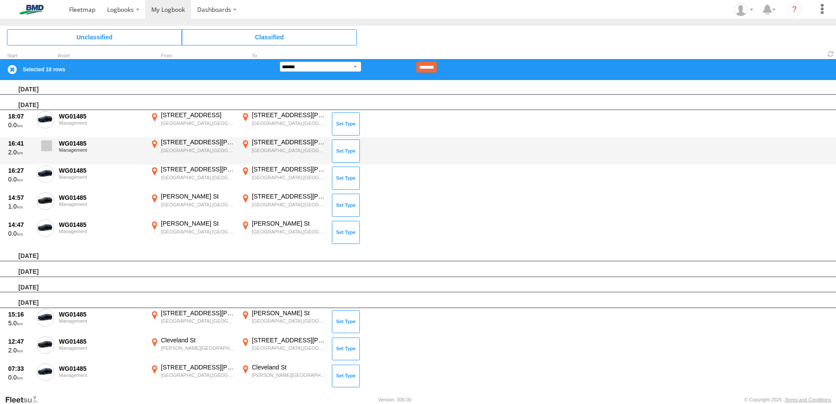
click at [49, 146] on span at bounding box center [46, 145] width 11 height 11
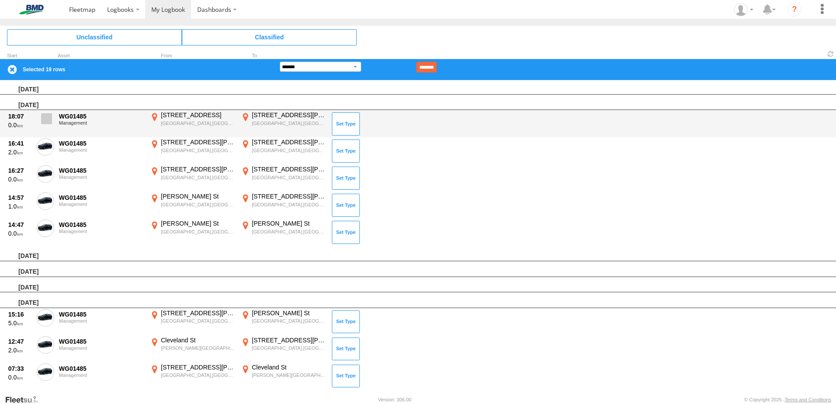
click at [49, 122] on span at bounding box center [46, 118] width 11 height 11
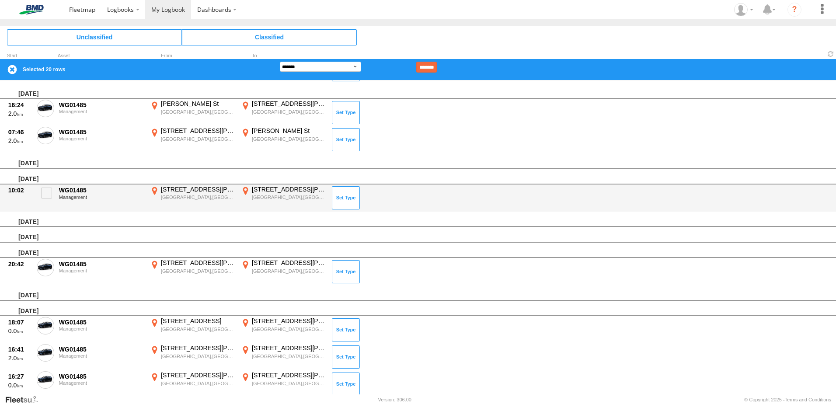
scroll to position [717, 0]
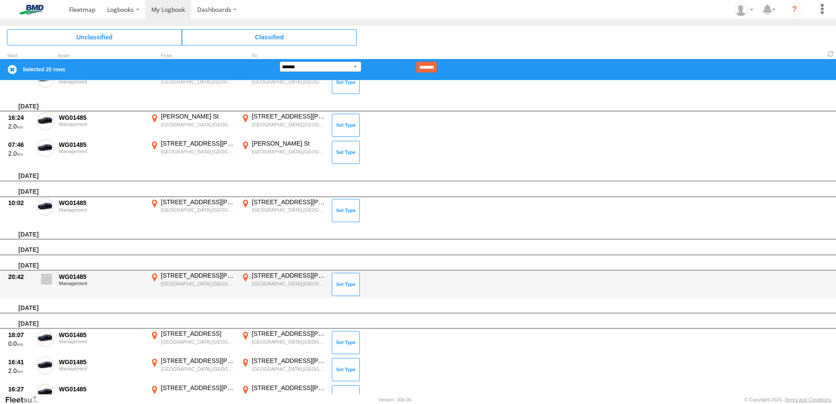
click at [46, 280] on span at bounding box center [46, 279] width 11 height 11
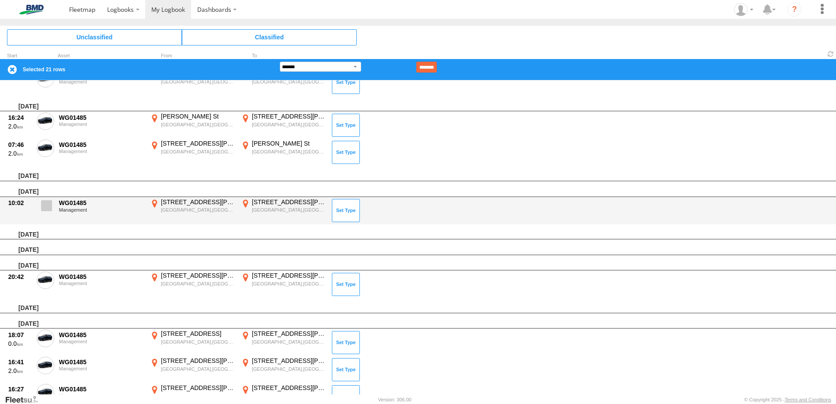
click at [49, 204] on span at bounding box center [46, 205] width 11 height 11
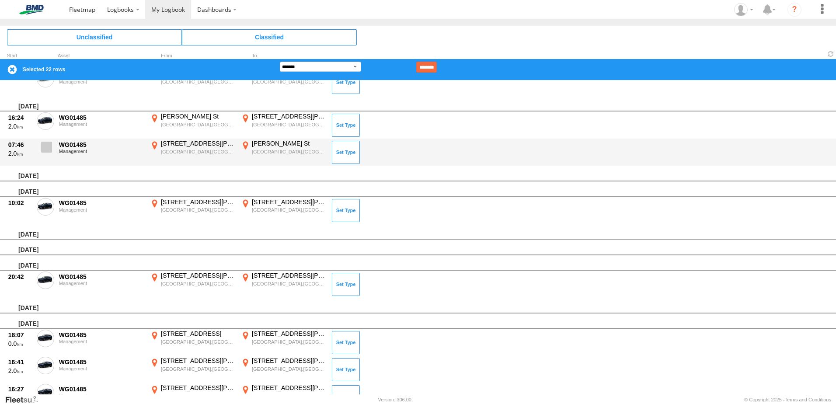
click at [51, 151] on span at bounding box center [46, 147] width 11 height 11
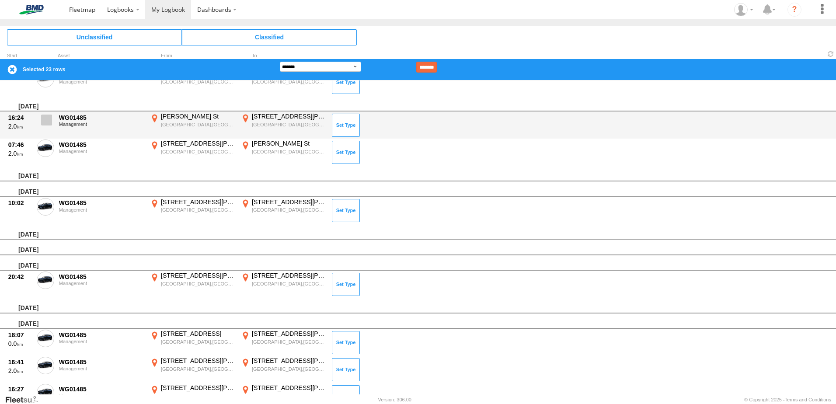
click at [50, 114] on label at bounding box center [45, 122] width 17 height 20
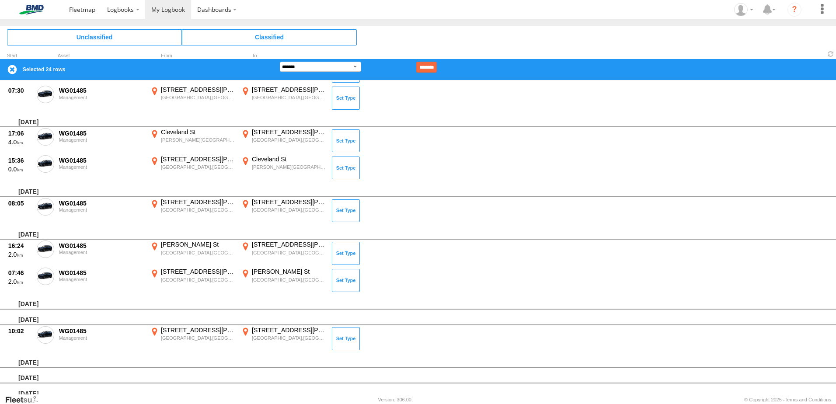
scroll to position [586, 0]
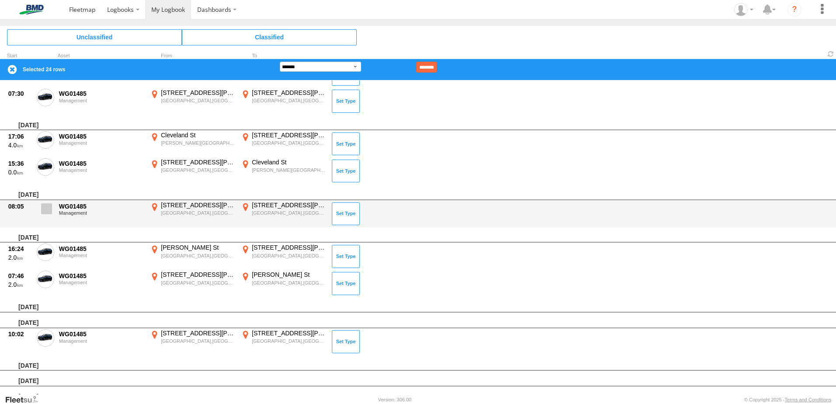
click at [47, 209] on span at bounding box center [46, 208] width 11 height 11
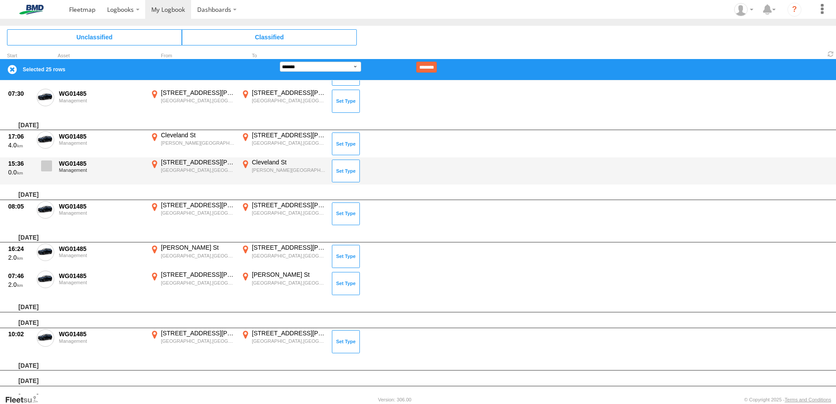
click at [50, 171] on span at bounding box center [46, 165] width 11 height 11
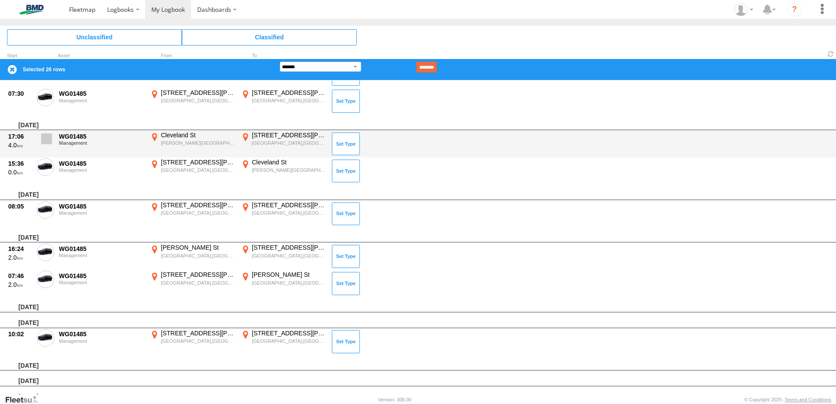
click at [49, 138] on span at bounding box center [46, 138] width 11 height 11
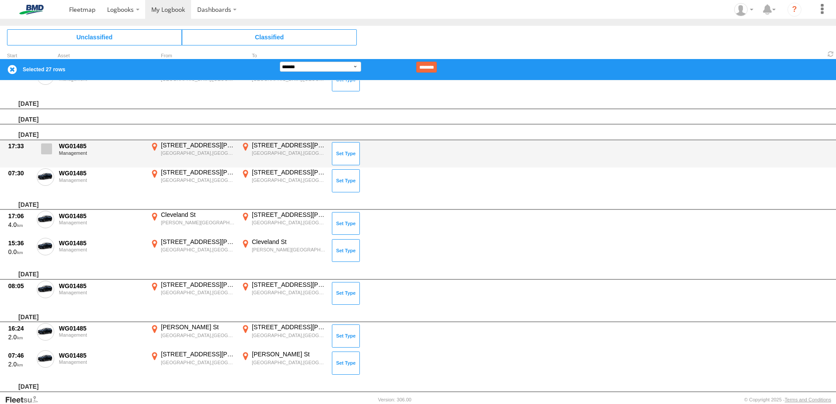
scroll to position [498, 0]
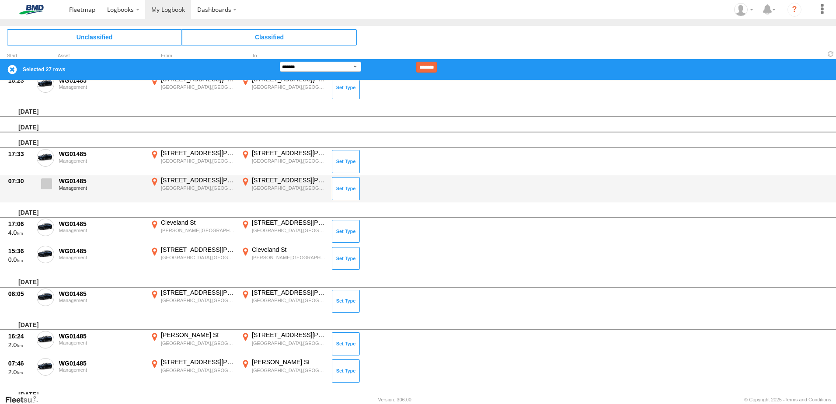
click at [47, 183] on span at bounding box center [46, 183] width 11 height 11
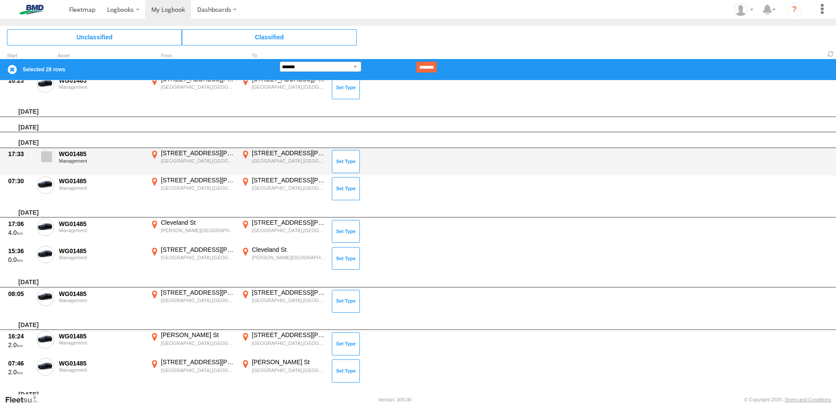
click at [48, 165] on label at bounding box center [45, 159] width 17 height 20
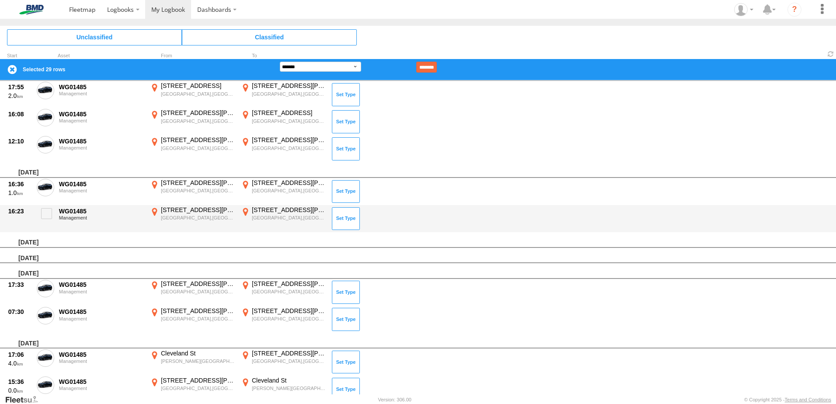
scroll to position [367, 0]
click at [54, 214] on label at bounding box center [45, 216] width 17 height 20
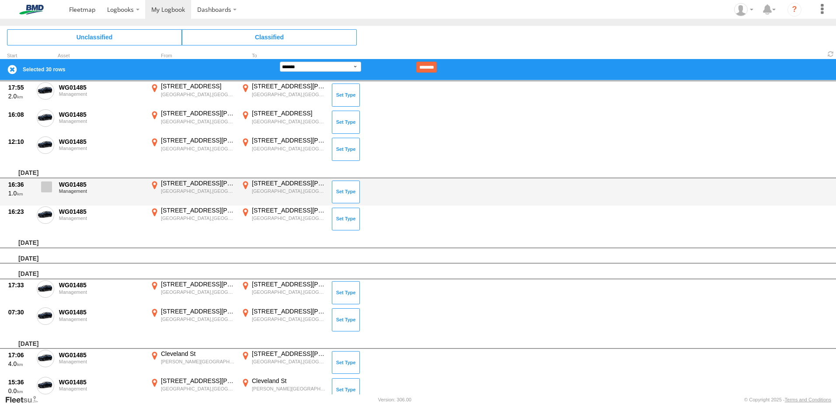
click at [48, 189] on span at bounding box center [46, 186] width 11 height 11
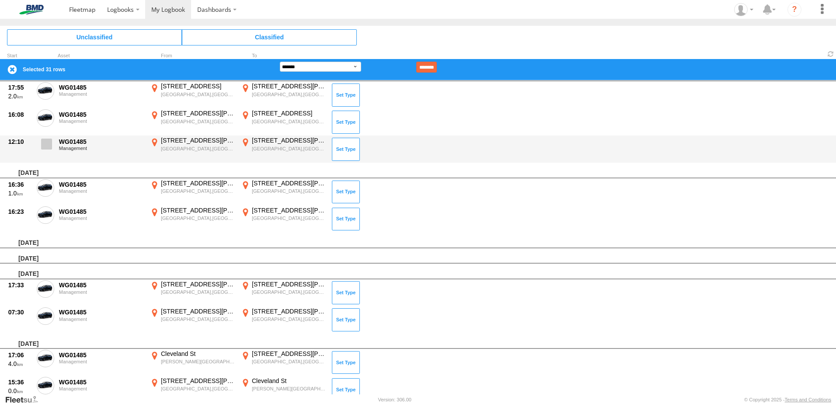
click at [51, 144] on span at bounding box center [46, 144] width 11 height 11
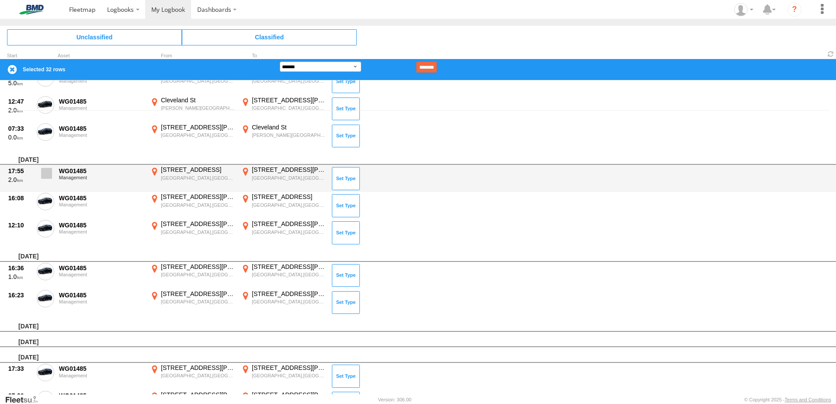
scroll to position [280, 0]
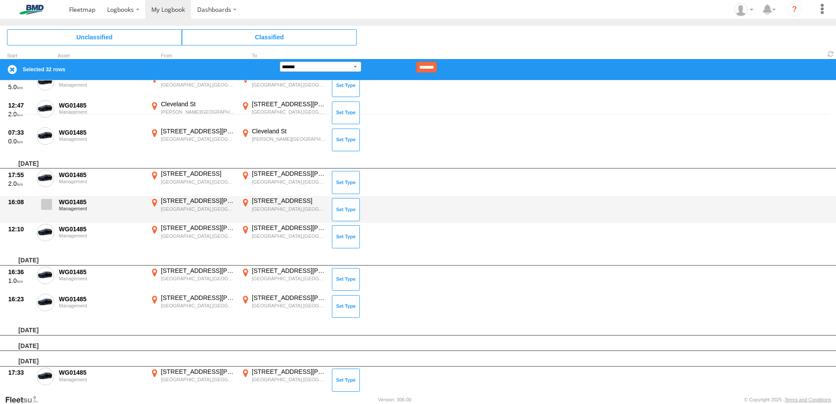
click at [51, 208] on span at bounding box center [46, 204] width 11 height 11
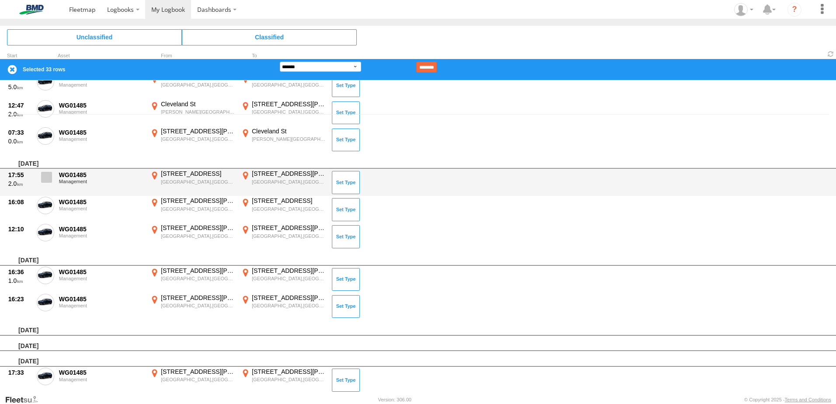
click at [52, 183] on label at bounding box center [45, 180] width 17 height 20
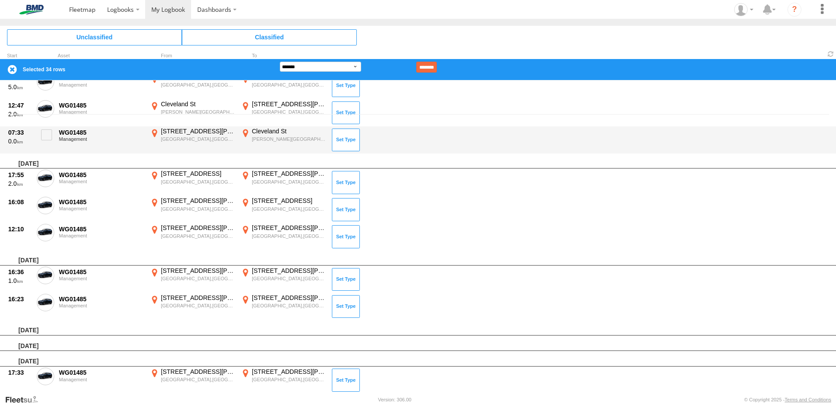
scroll to position [236, 0]
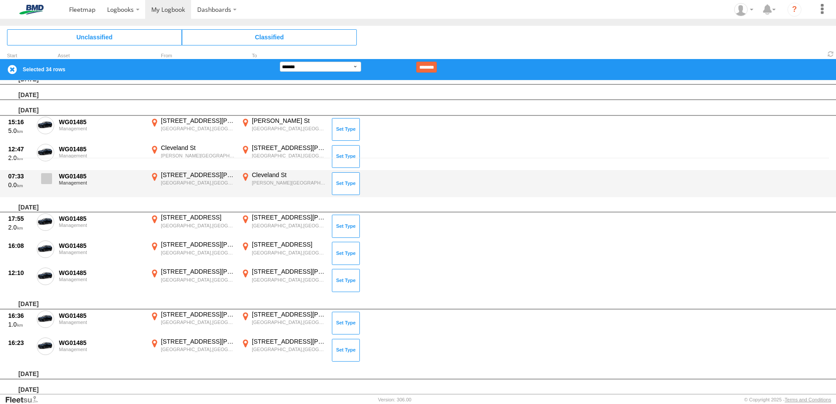
click at [48, 177] on span at bounding box center [46, 178] width 11 height 11
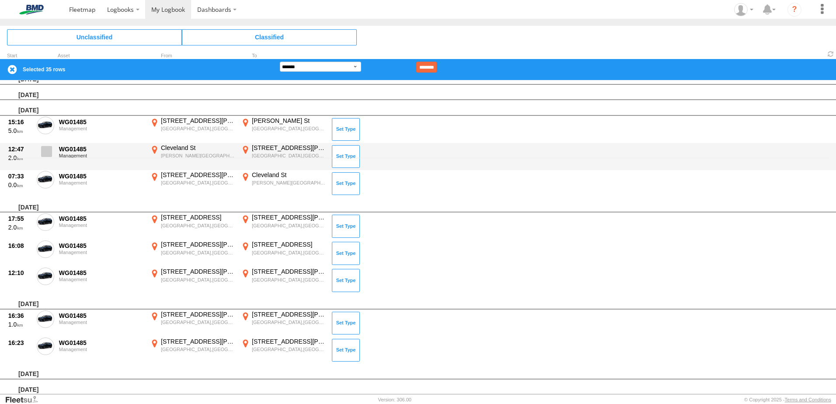
click at [48, 153] on span at bounding box center [46, 151] width 11 height 11
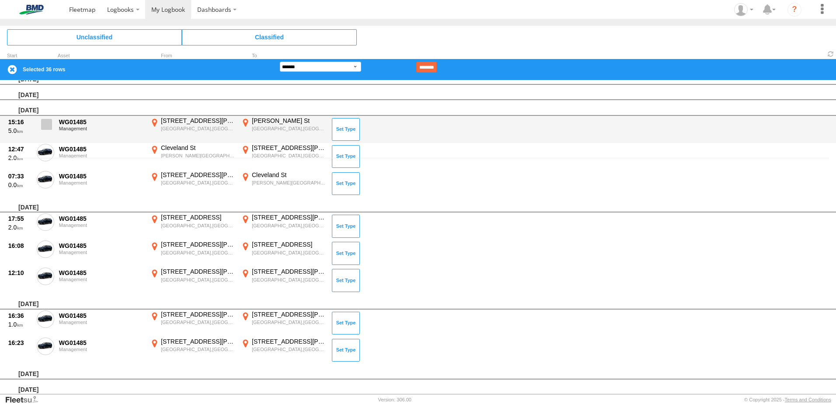
click at [45, 125] on span at bounding box center [46, 124] width 11 height 11
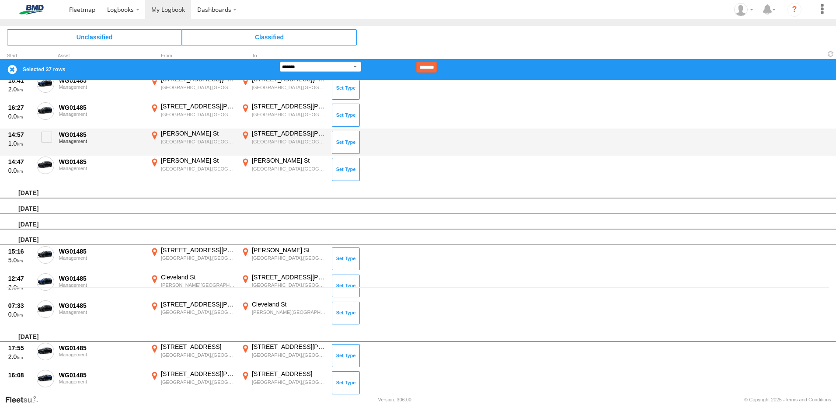
scroll to position [61, 0]
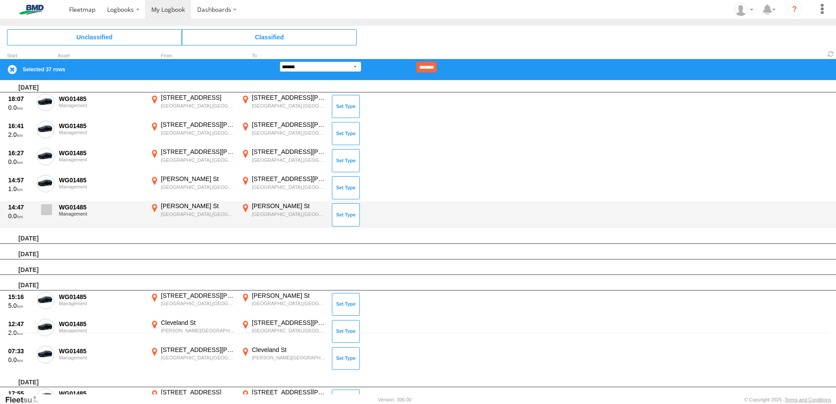
click at [46, 208] on span at bounding box center [46, 209] width 11 height 11
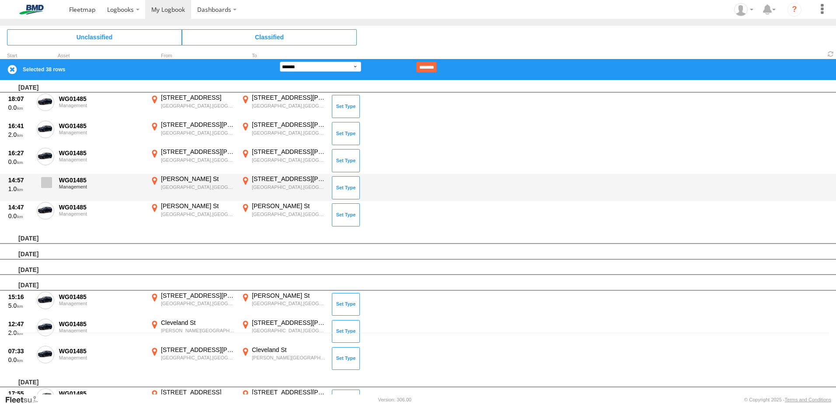
click at [46, 188] on label at bounding box center [45, 185] width 17 height 20
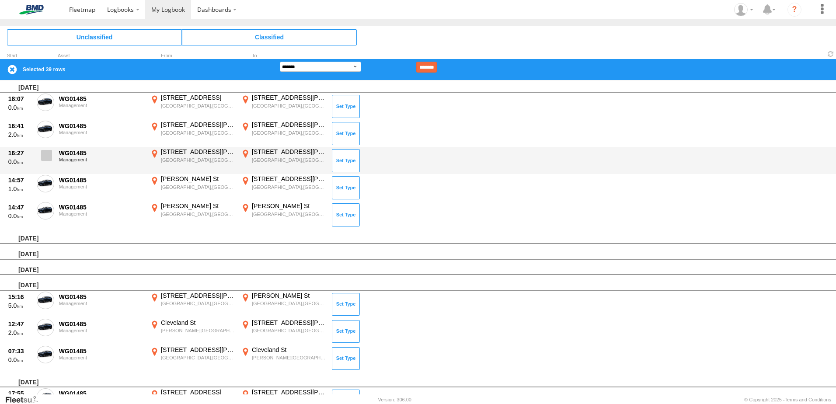
click at [52, 157] on label at bounding box center [45, 158] width 17 height 20
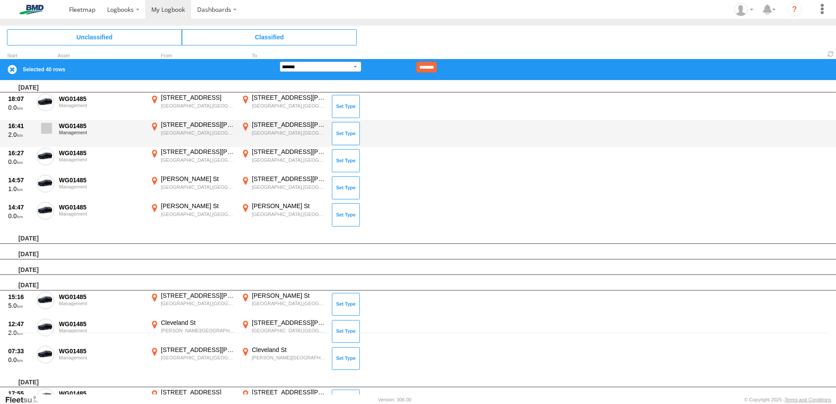
click at [51, 125] on span at bounding box center [46, 128] width 11 height 11
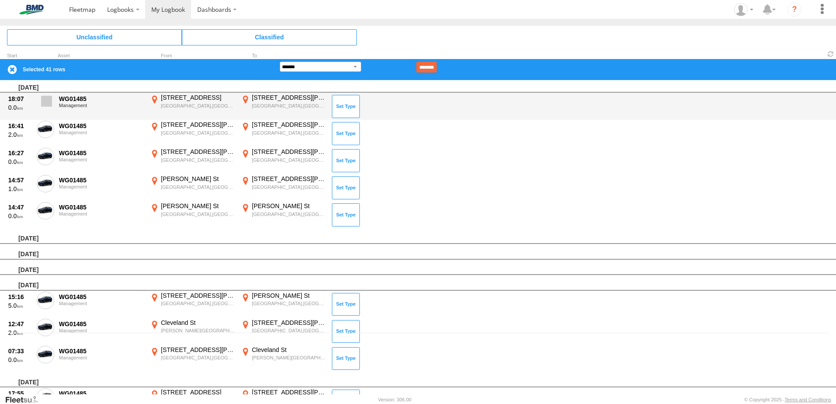
click at [51, 104] on span at bounding box center [46, 101] width 11 height 11
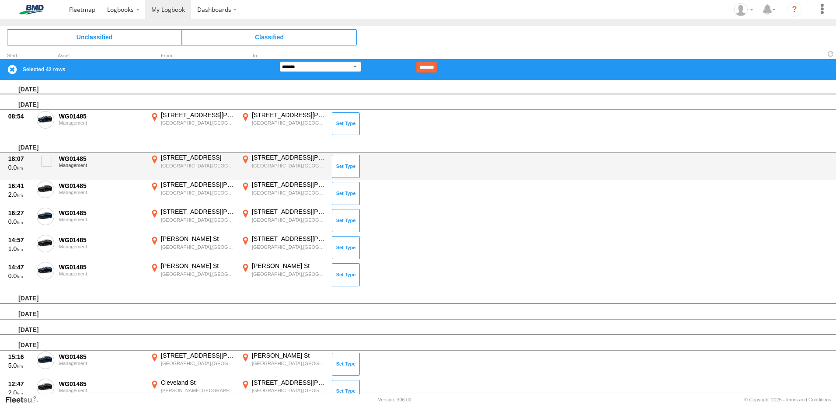
scroll to position [0, 0]
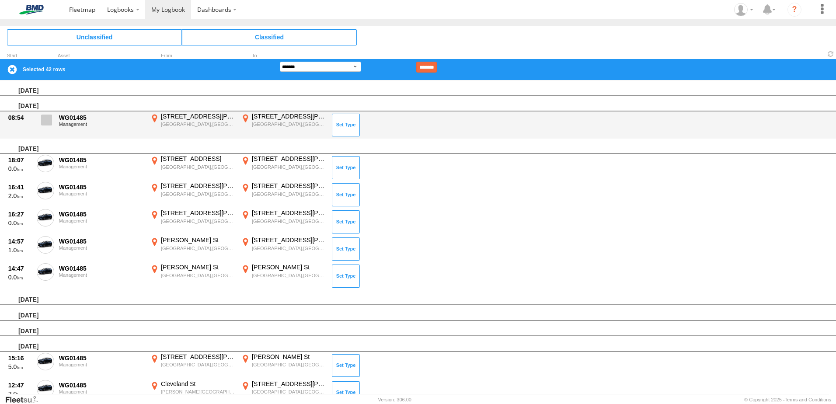
click at [48, 117] on span at bounding box center [46, 120] width 11 height 11
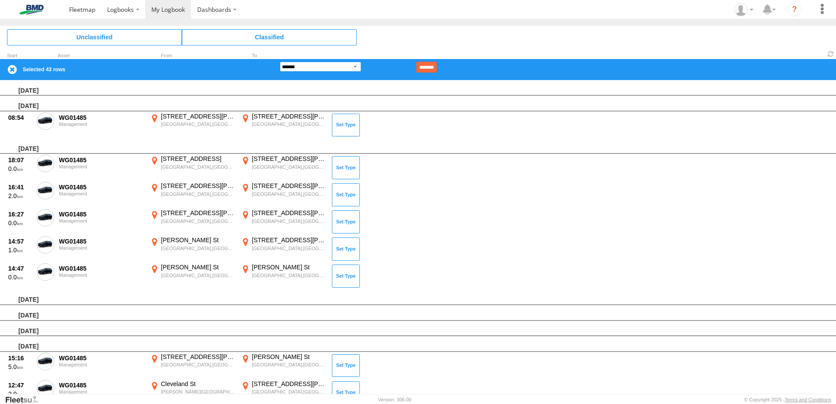
click at [356, 64] on select "**********" at bounding box center [320, 67] width 81 height 10
select select "**"
click at [280, 62] on select "**********" at bounding box center [320, 67] width 81 height 10
click at [437, 68] on input "********" at bounding box center [426, 67] width 21 height 11
